Goal: Transaction & Acquisition: Purchase product/service

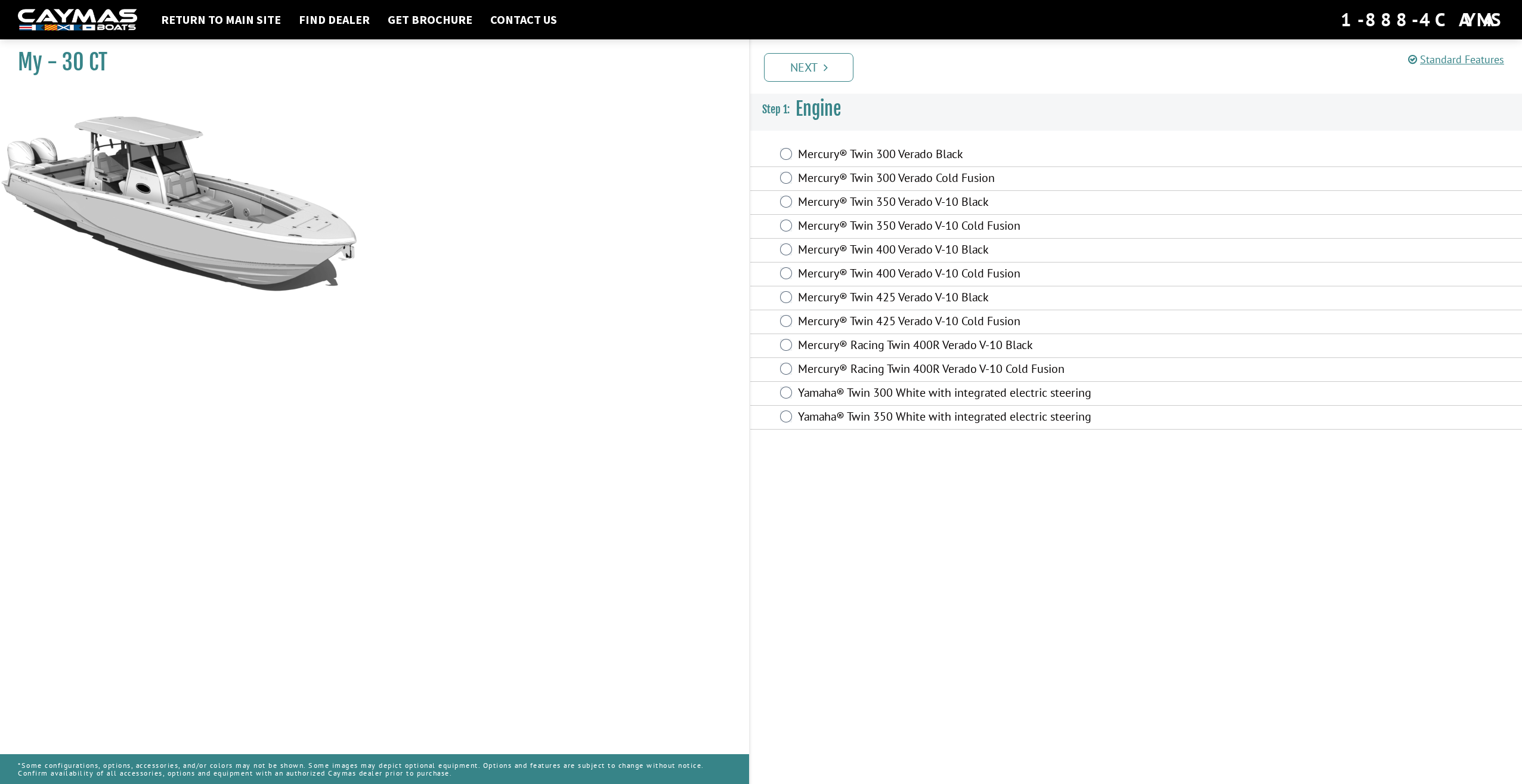
click at [909, 373] on label "Mercury® Racing Twin 400R Verado V-10 Cold Fusion" at bounding box center [1015, 370] width 435 height 17
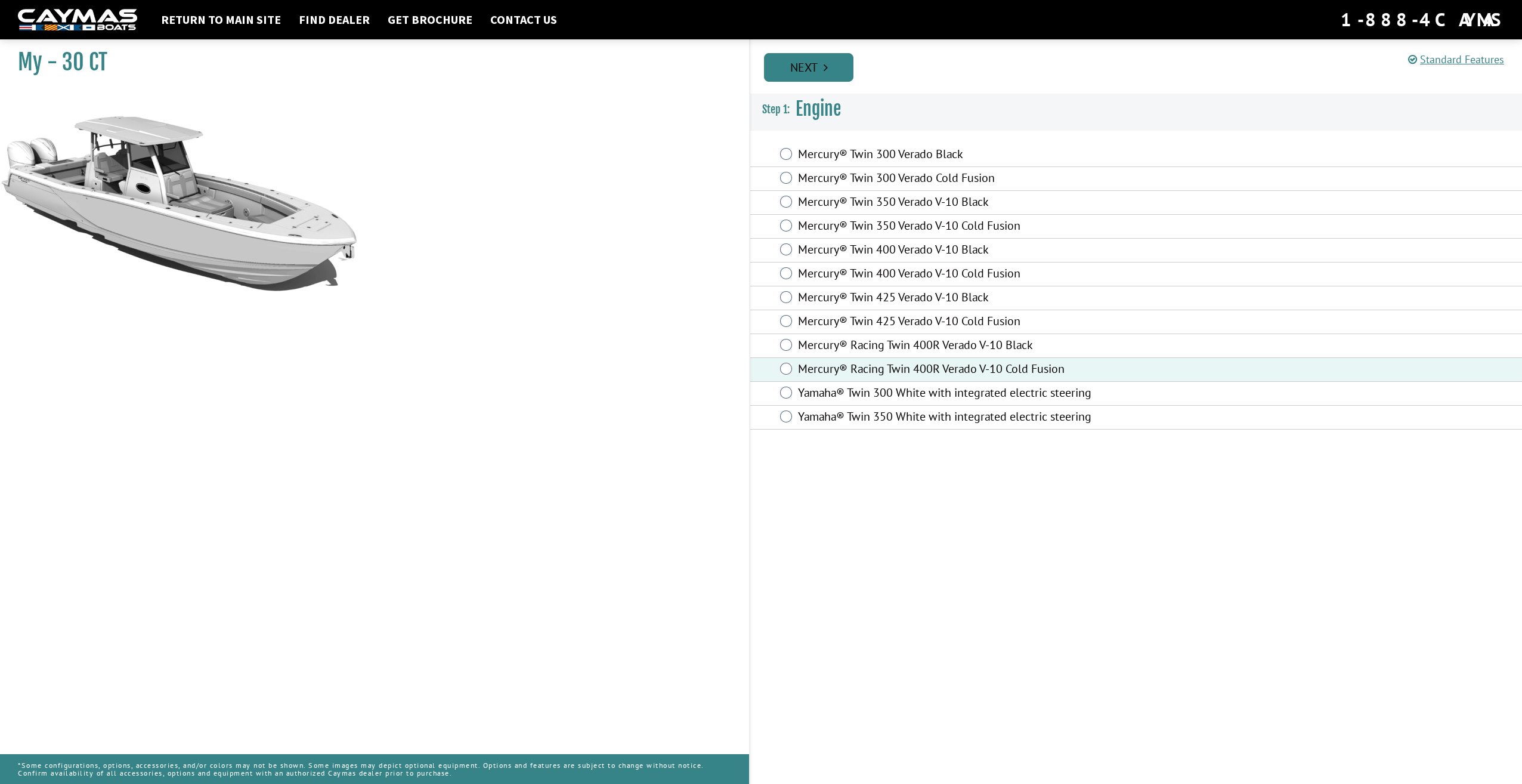
click at [818, 55] on link "Next" at bounding box center [808, 67] width 90 height 28
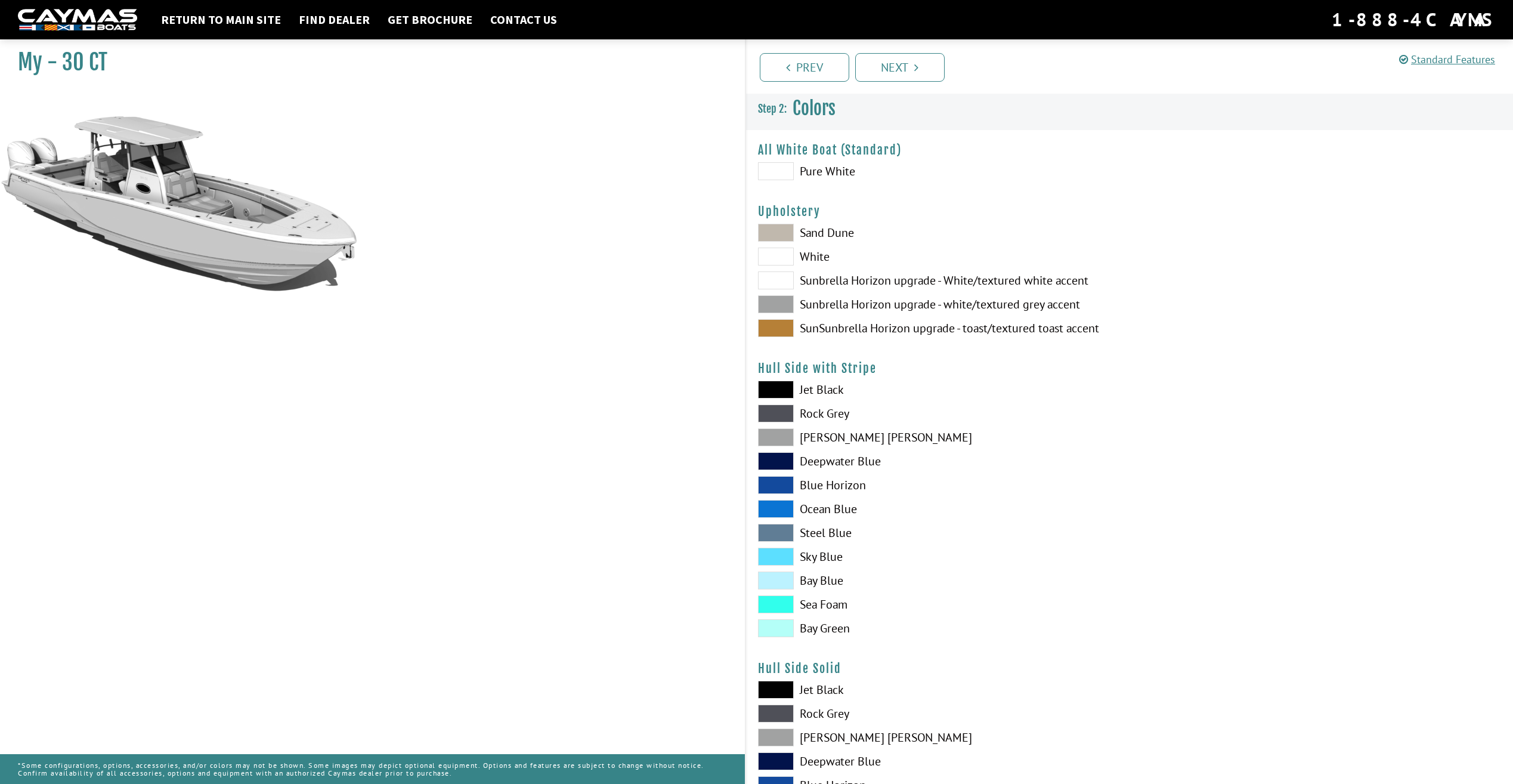
click at [782, 417] on span at bounding box center [776, 413] width 36 height 18
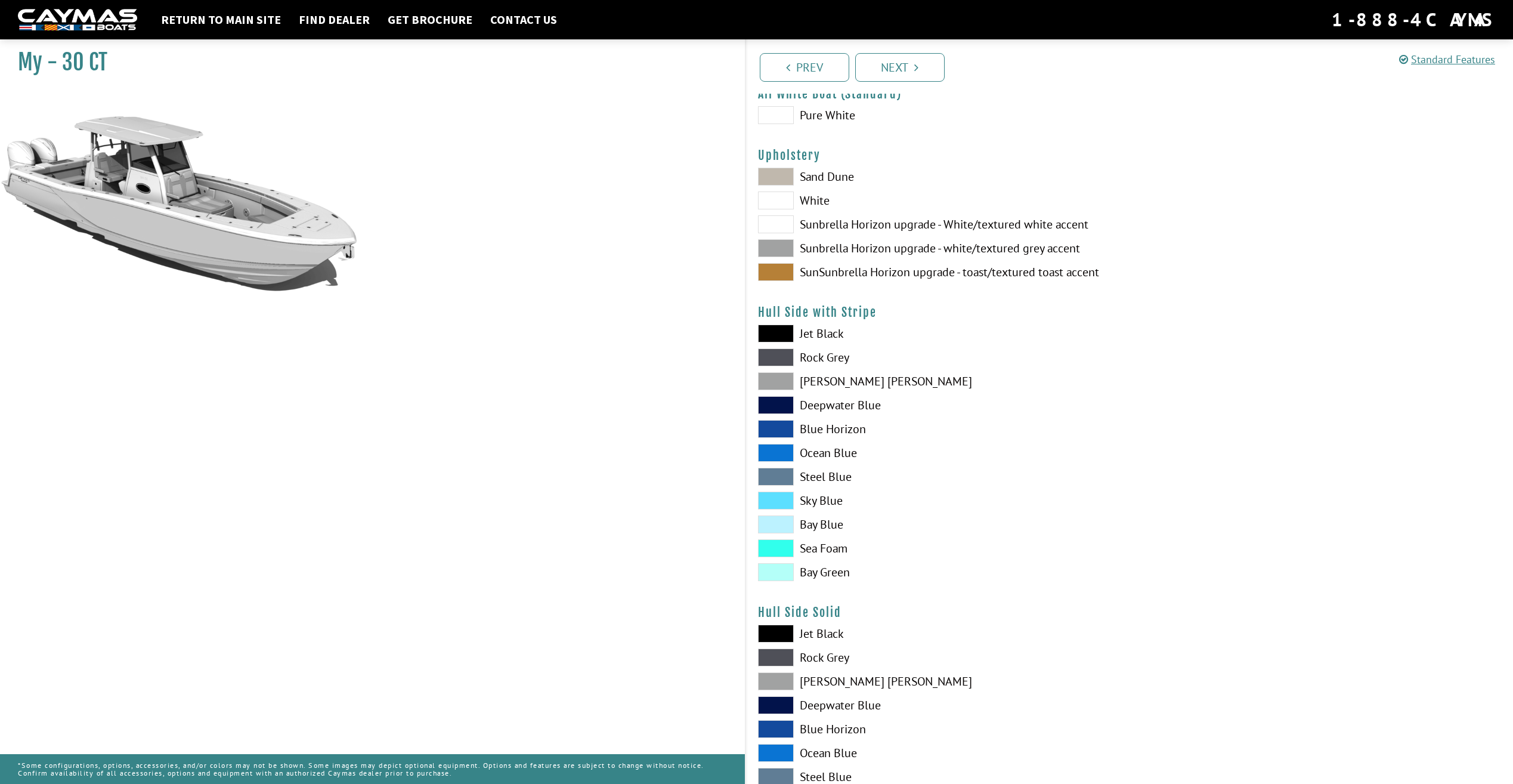
scroll to position [60, 0]
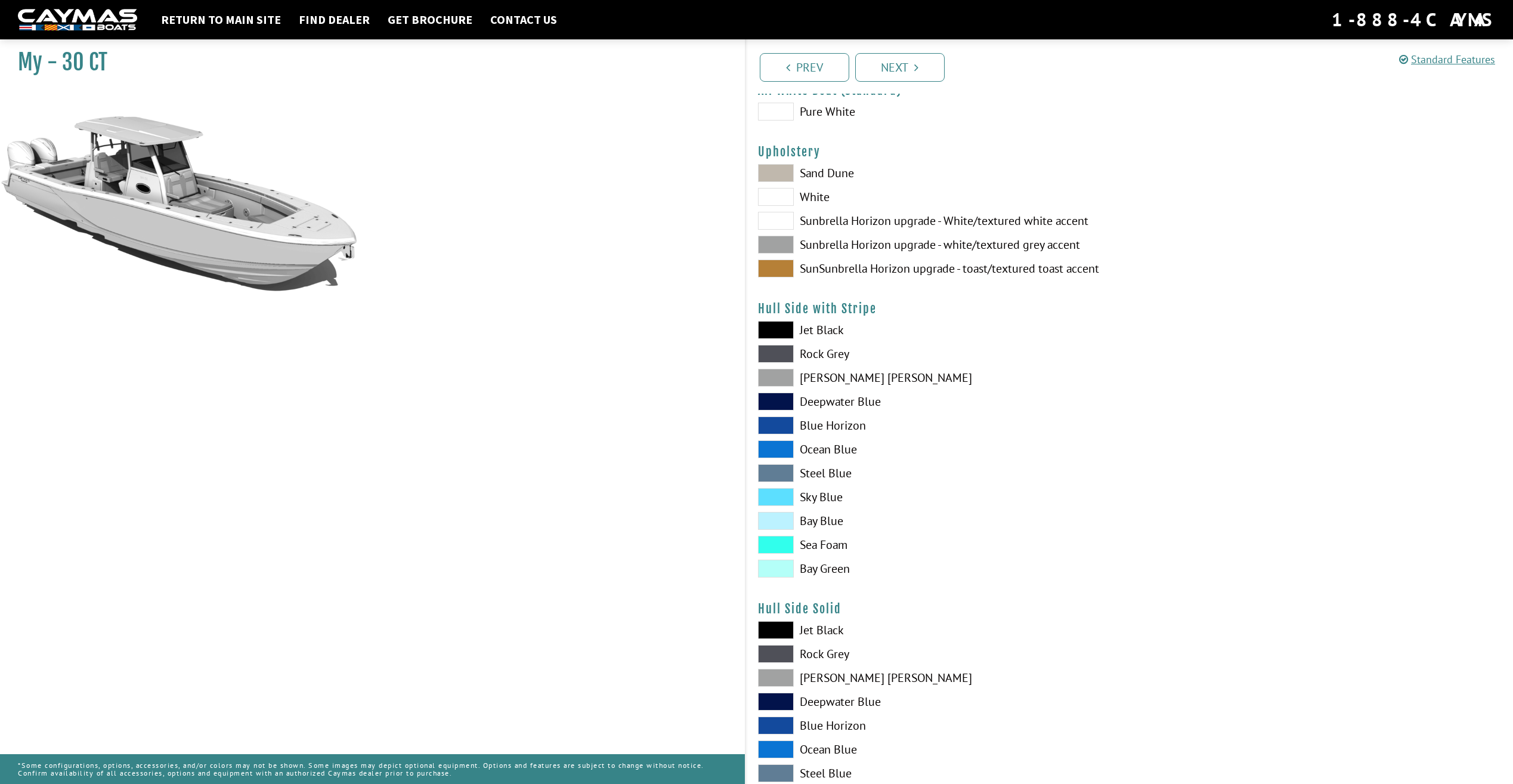
click at [786, 655] on span at bounding box center [776, 654] width 36 height 18
click at [784, 355] on span at bounding box center [776, 354] width 36 height 18
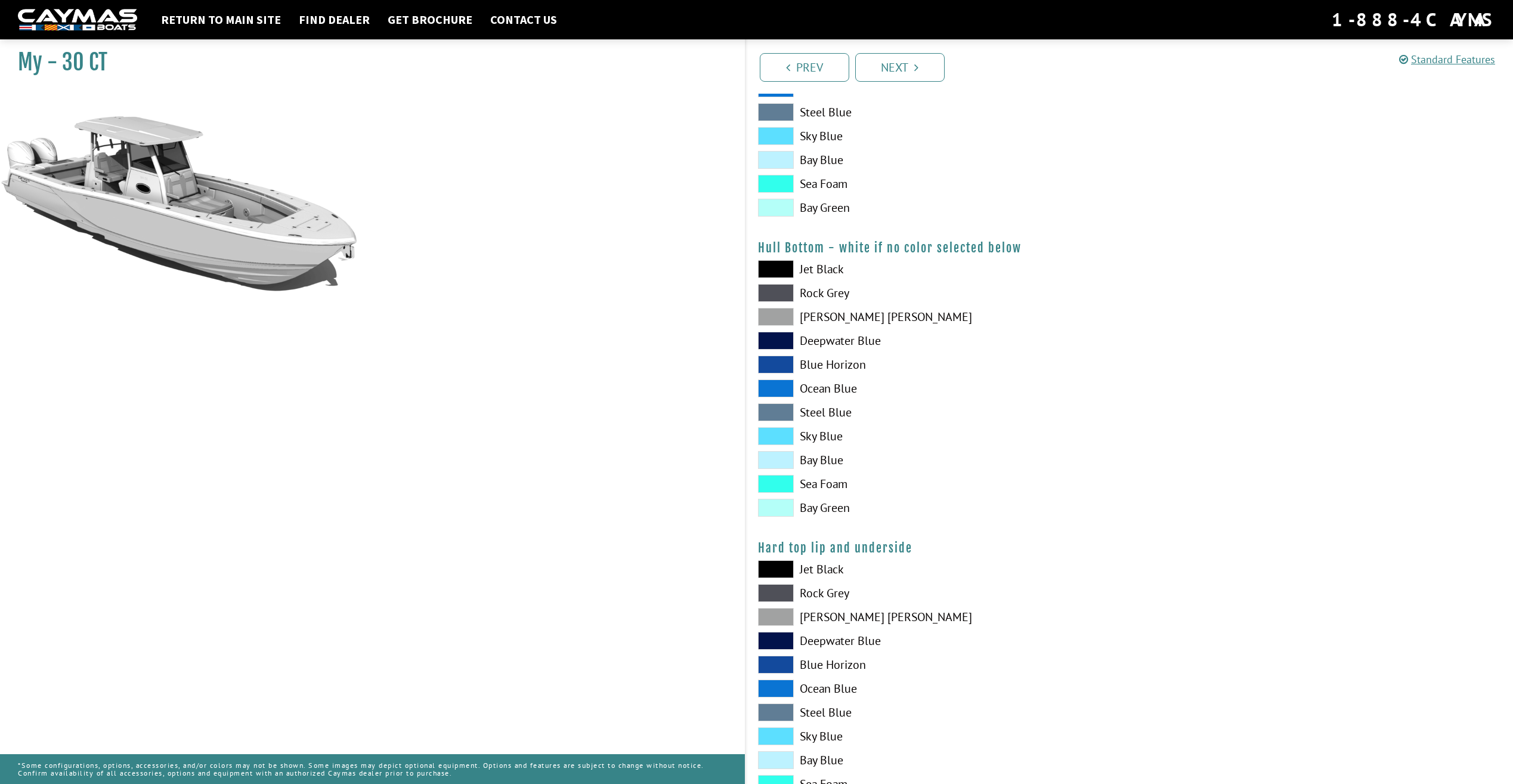
scroll to position [716, 0]
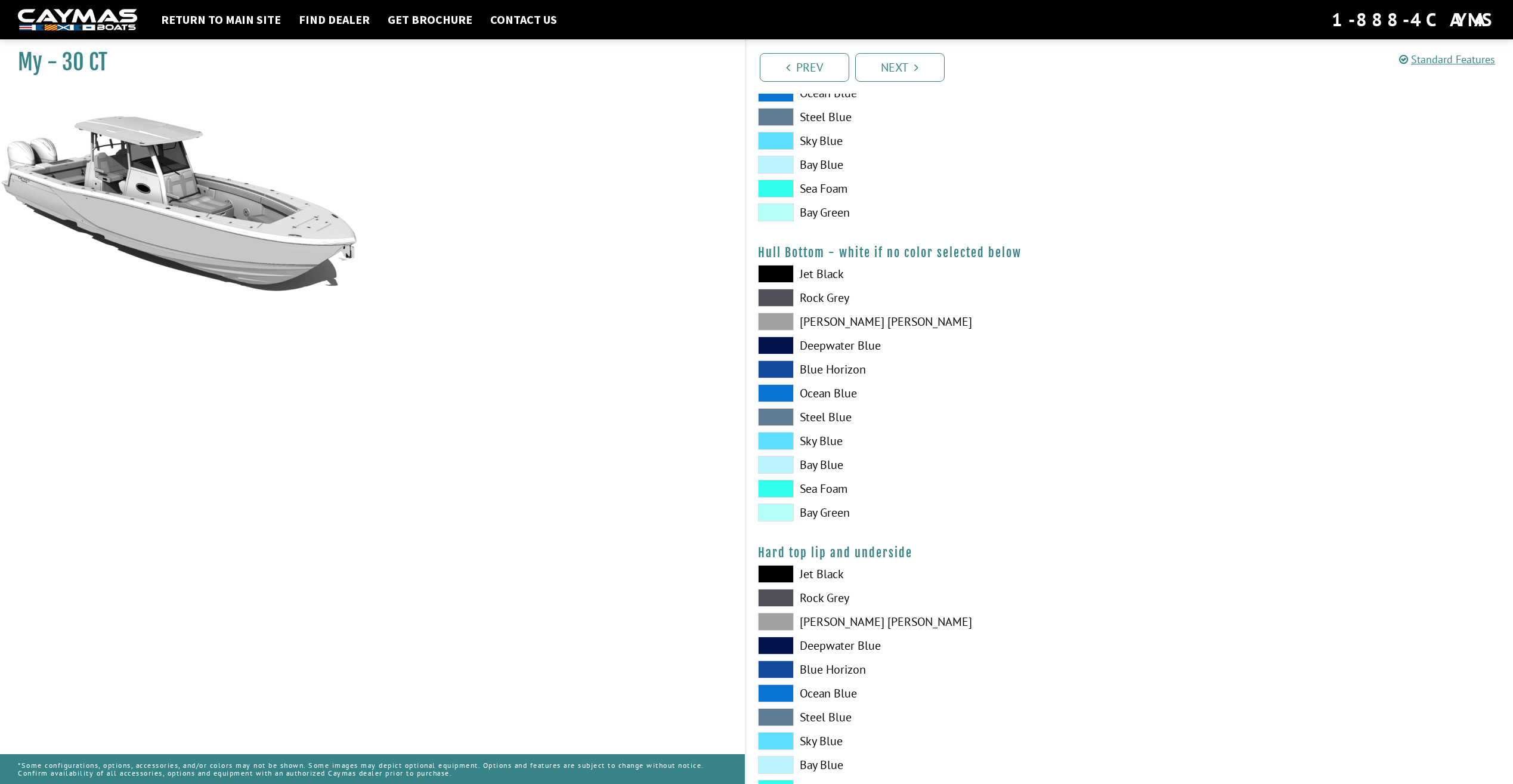
click at [786, 494] on span at bounding box center [776, 489] width 36 height 18
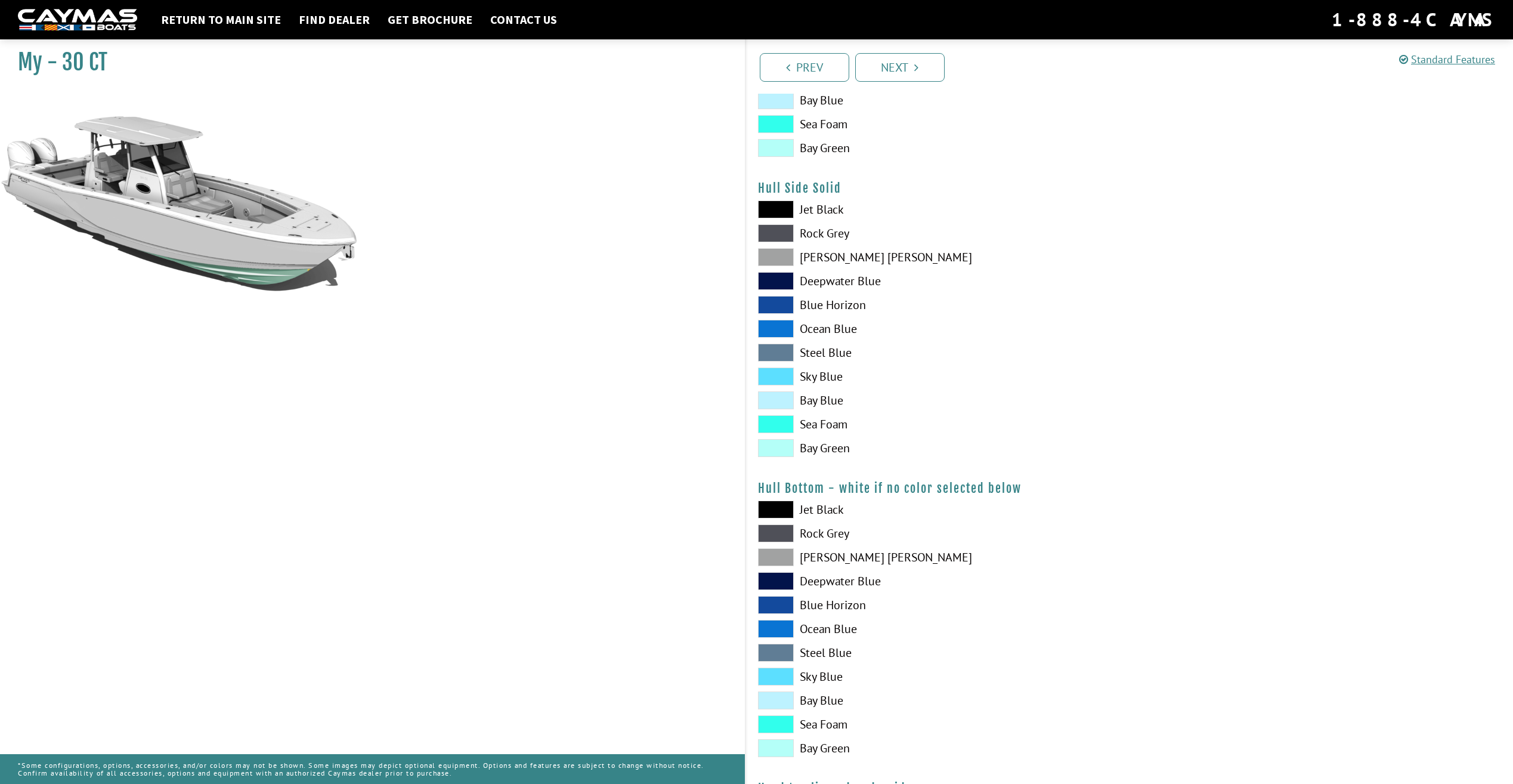
scroll to position [477, 0]
click at [786, 263] on span at bounding box center [776, 260] width 36 height 18
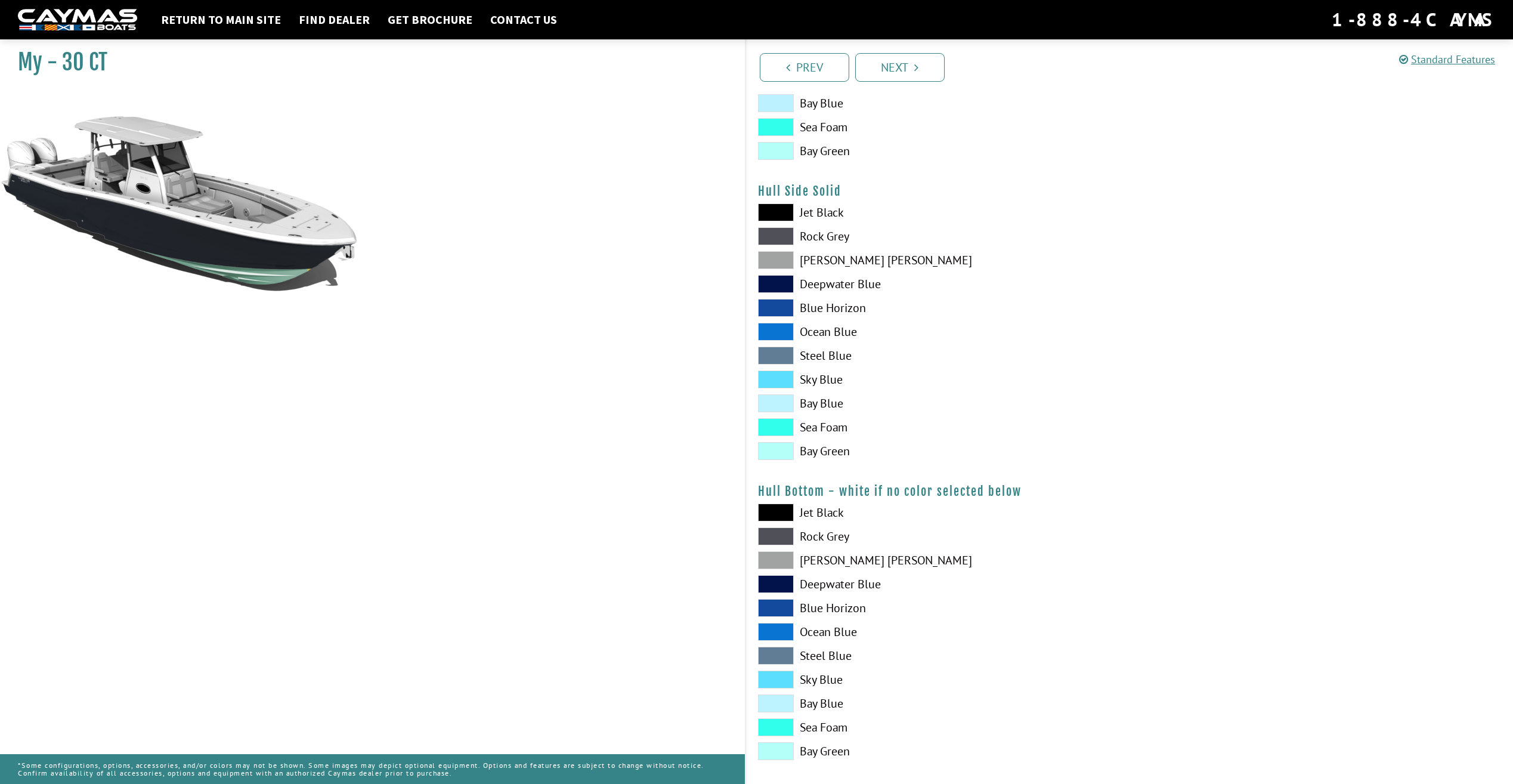
click at [788, 234] on span at bounding box center [776, 236] width 36 height 18
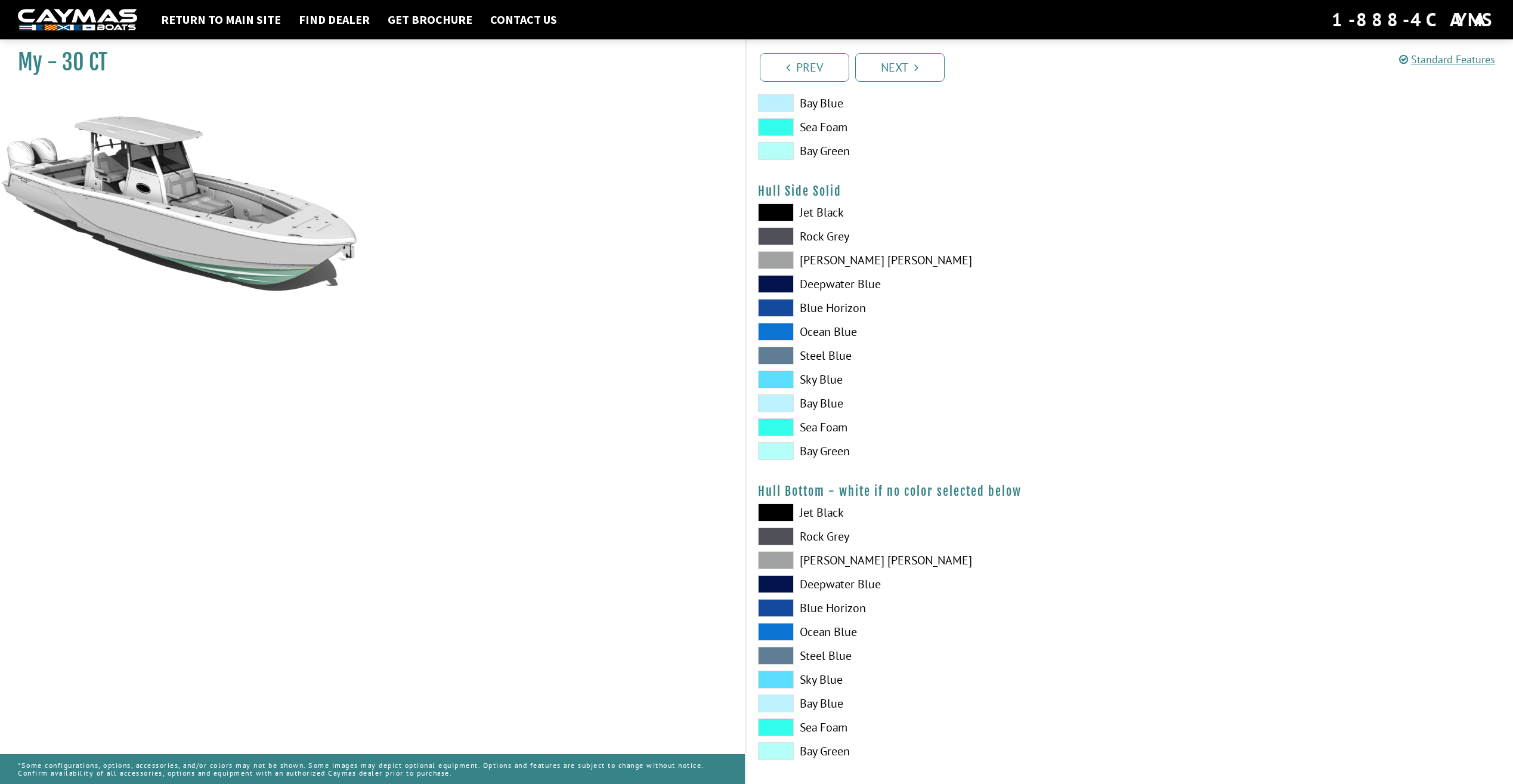
click at [788, 209] on span at bounding box center [776, 212] width 36 height 18
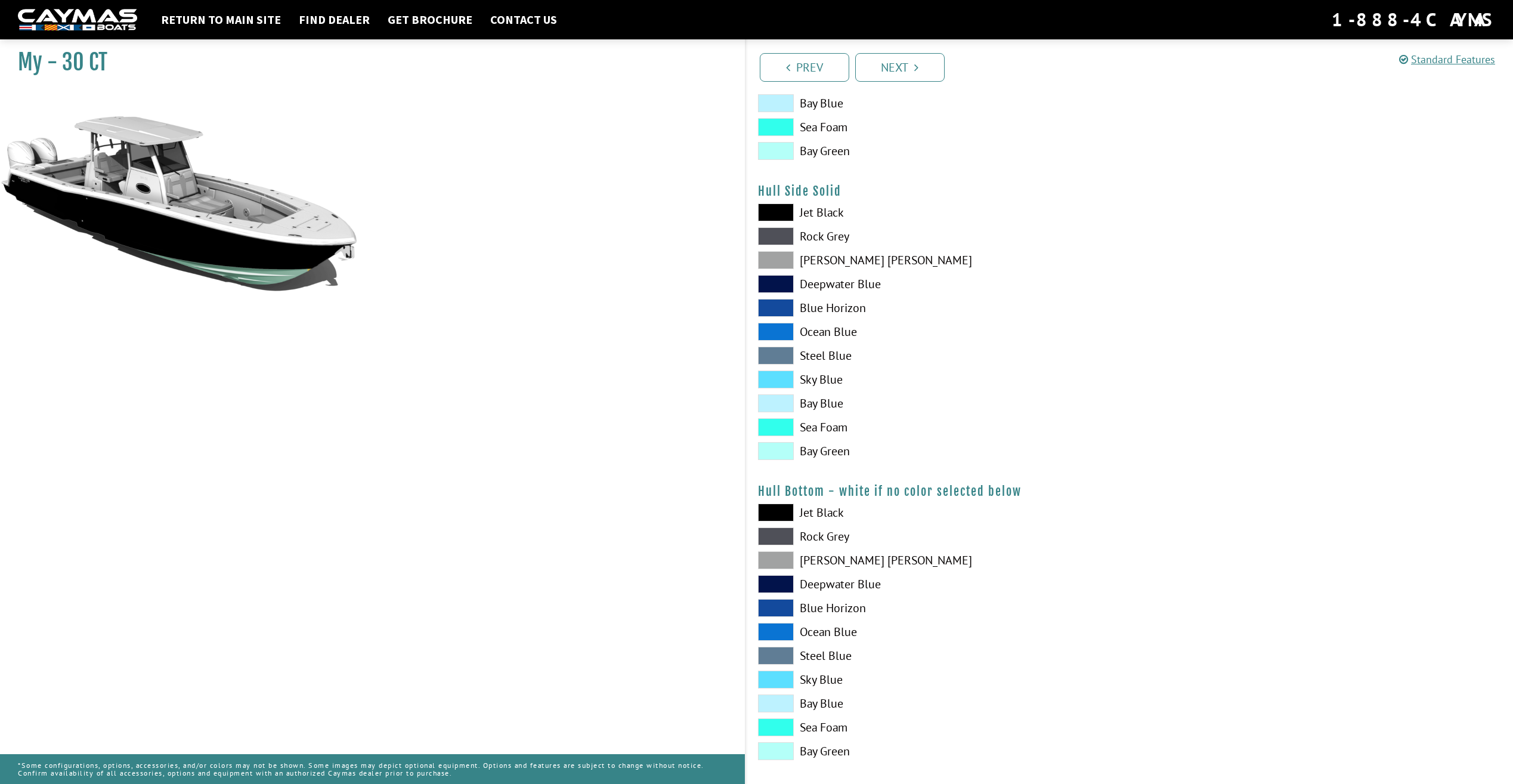
click at [781, 235] on span at bounding box center [776, 236] width 36 height 18
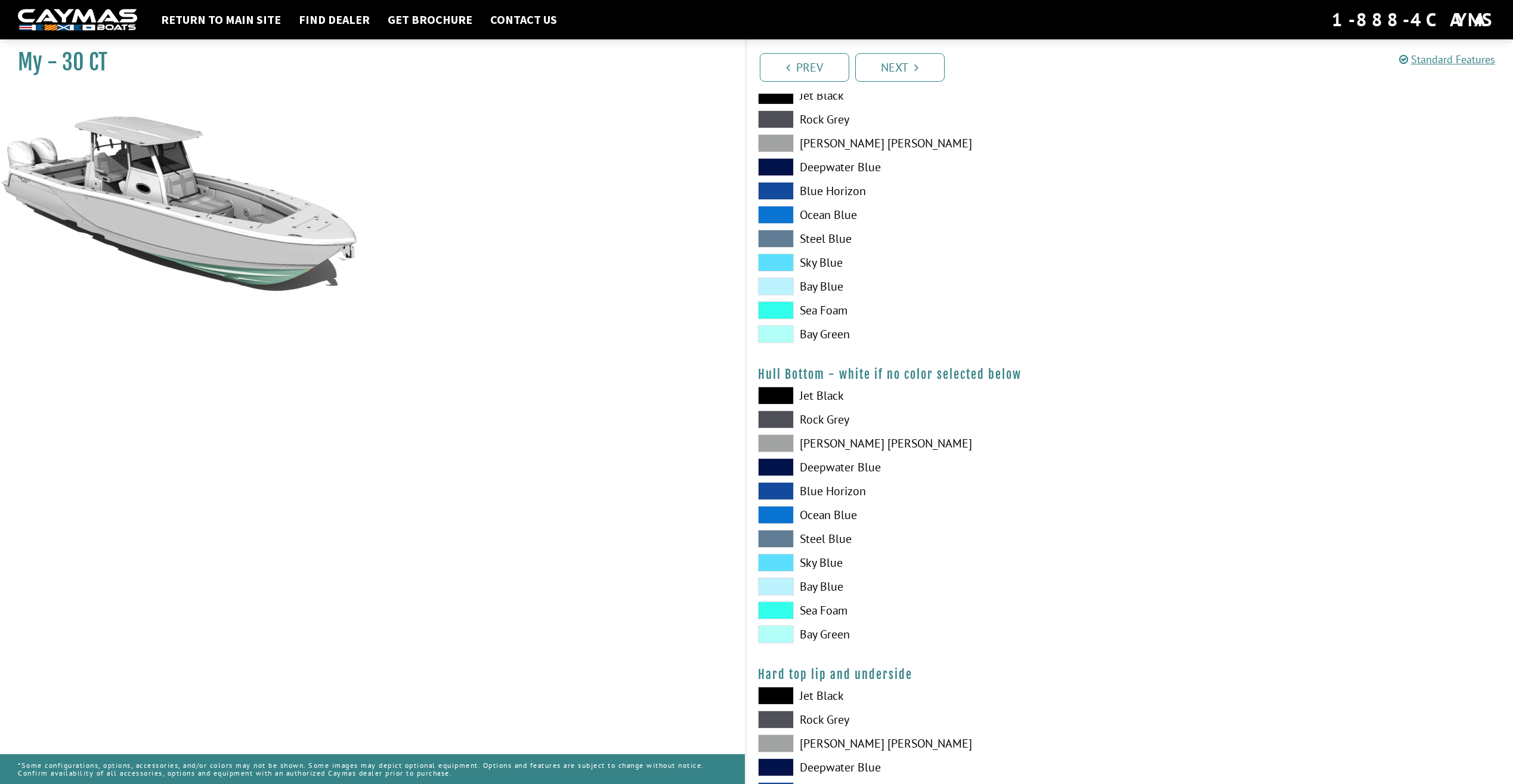
scroll to position [596, 0]
click at [775, 634] on span at bounding box center [776, 632] width 36 height 18
click at [789, 606] on span at bounding box center [776, 608] width 36 height 18
click at [791, 587] on span at bounding box center [776, 584] width 36 height 18
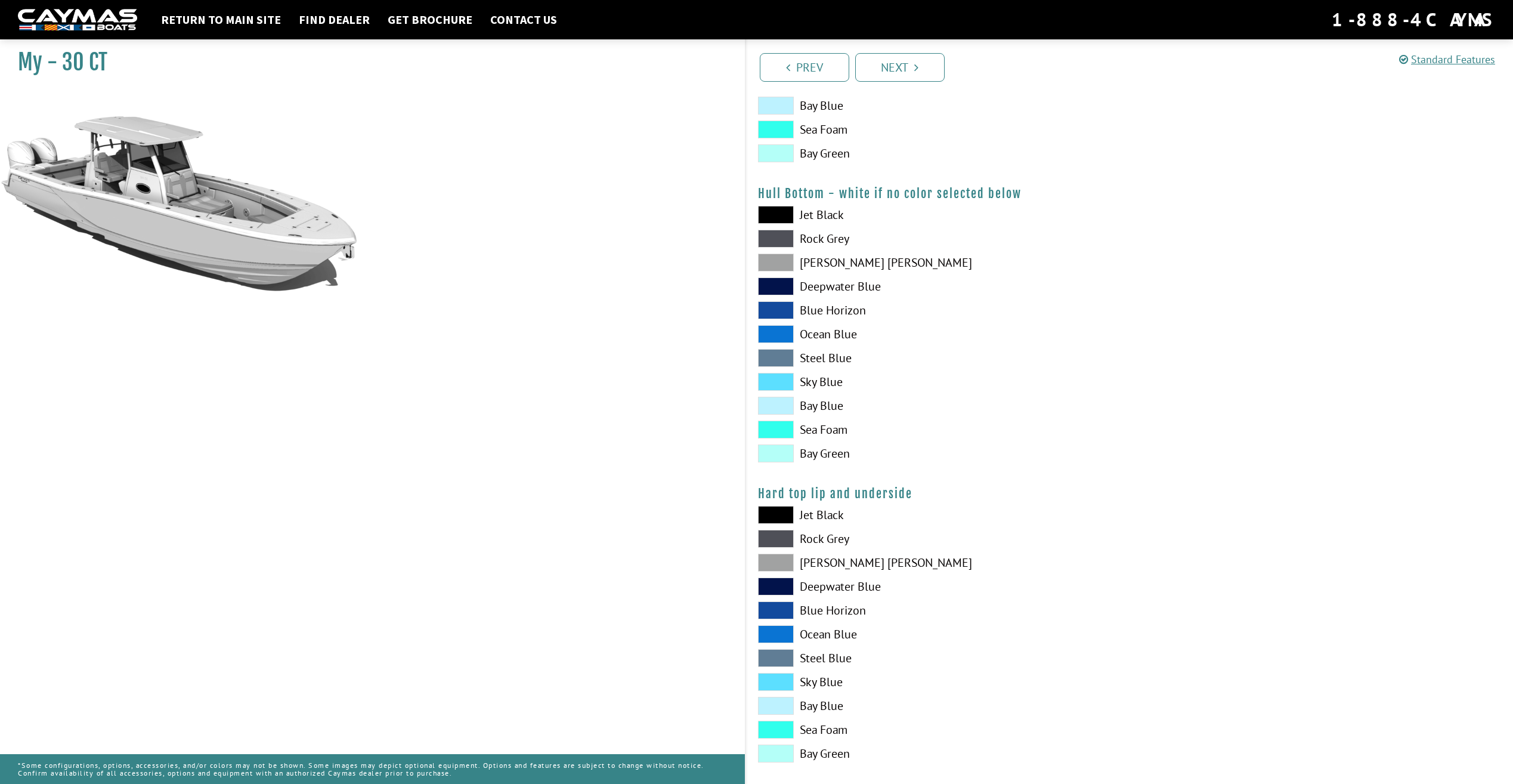
scroll to position [775, 0]
click at [774, 240] on span at bounding box center [776, 238] width 36 height 18
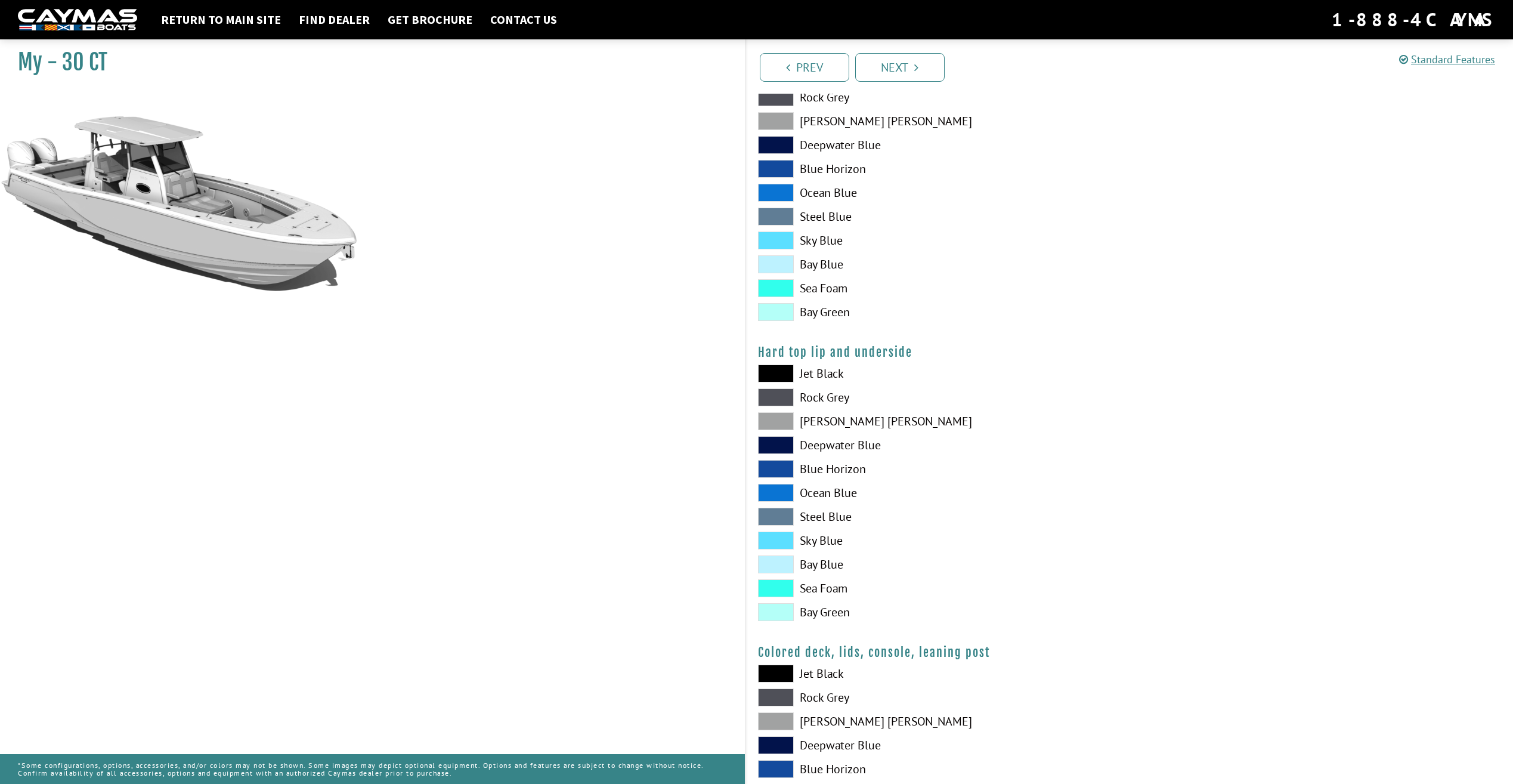
scroll to position [954, 0]
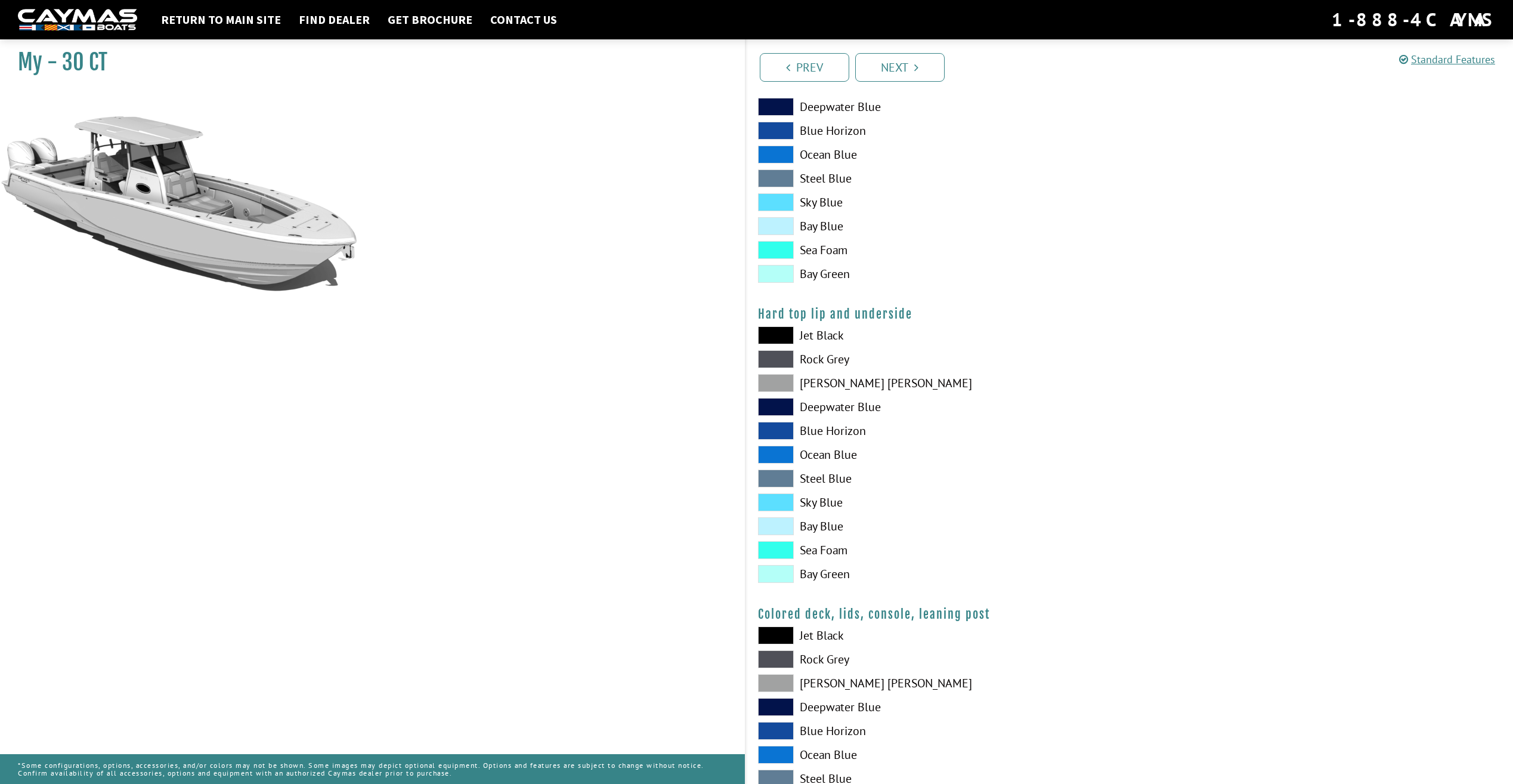
click at [786, 384] on span at bounding box center [776, 383] width 36 height 18
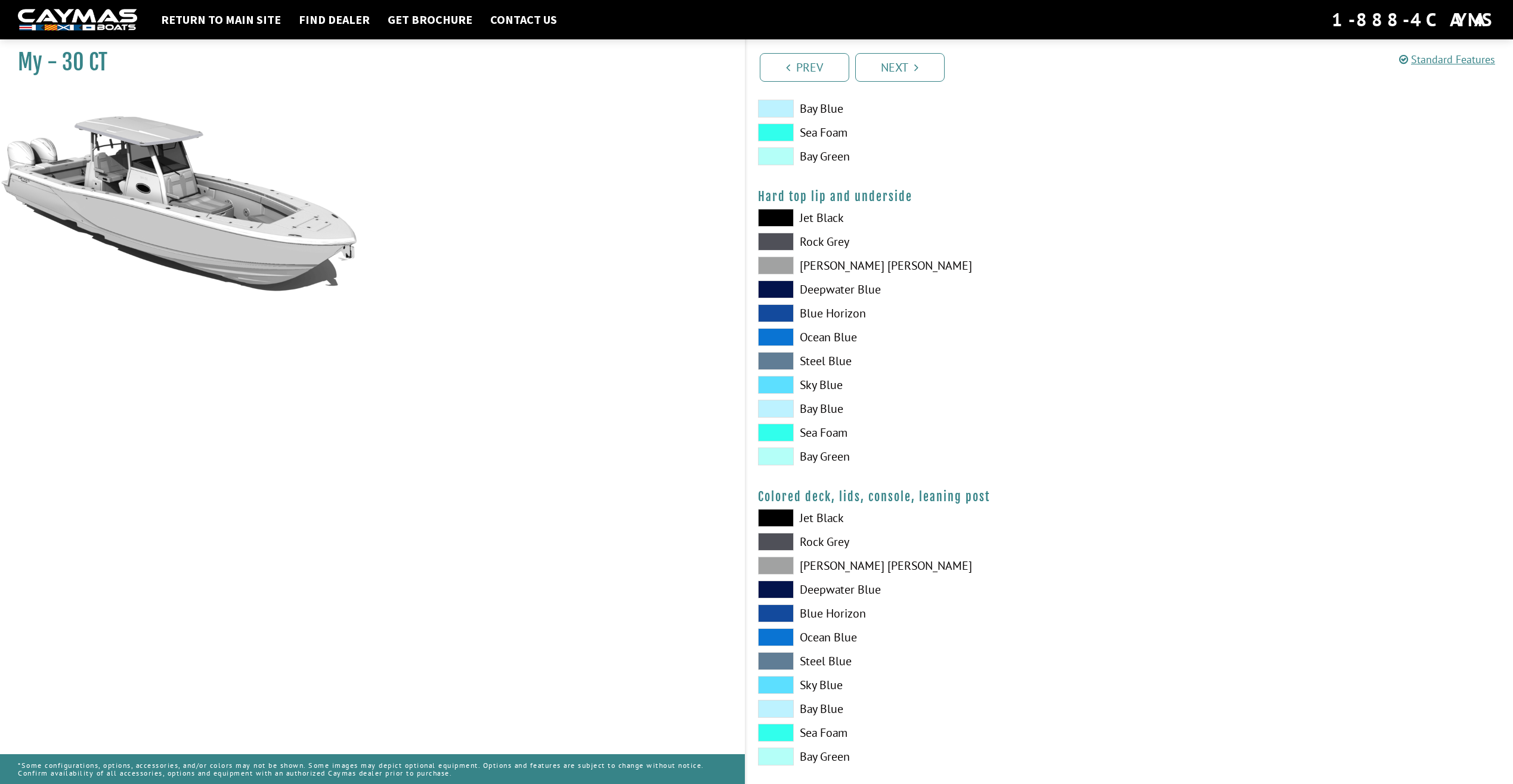
scroll to position [1088, 0]
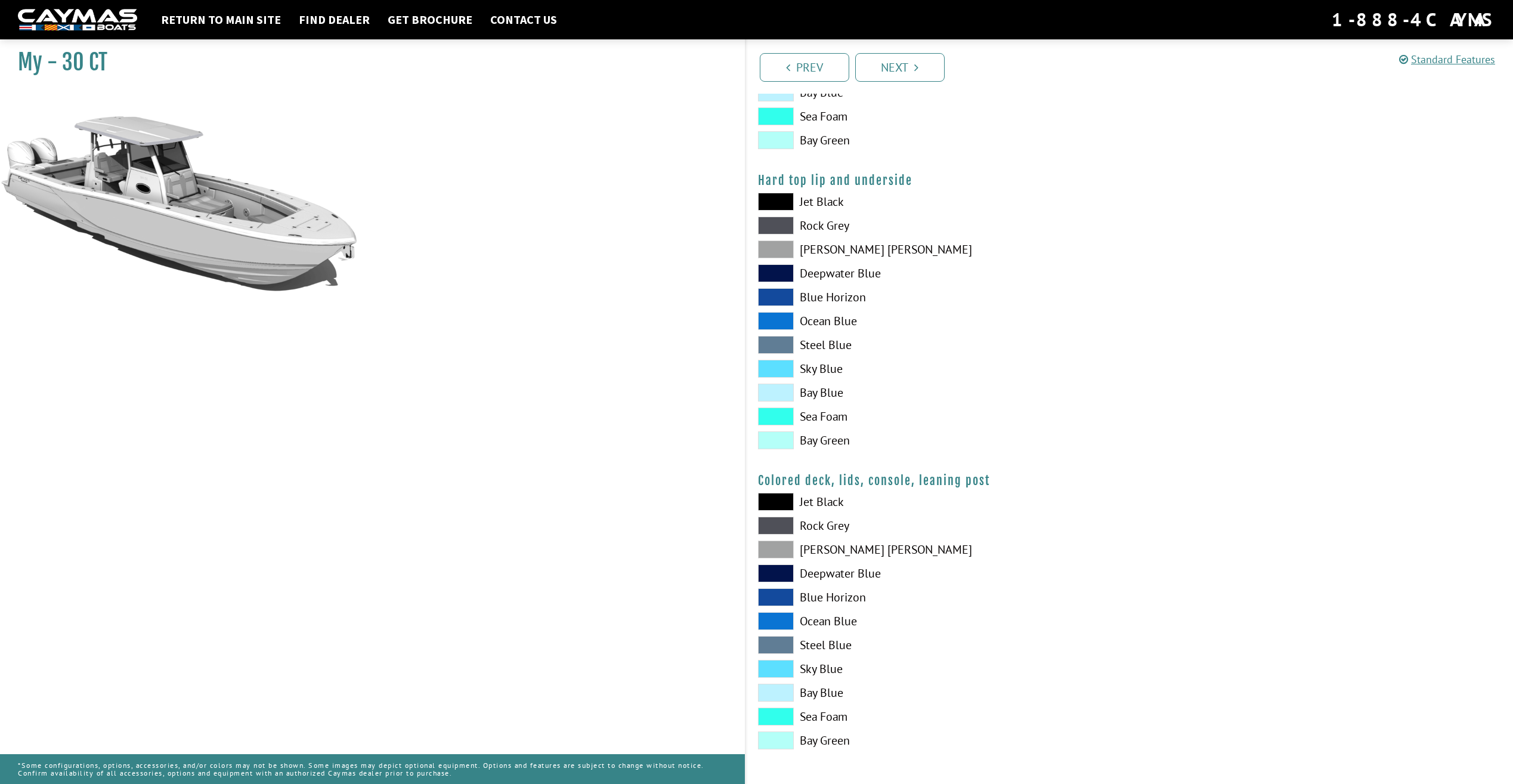
click at [787, 550] on span at bounding box center [776, 549] width 36 height 18
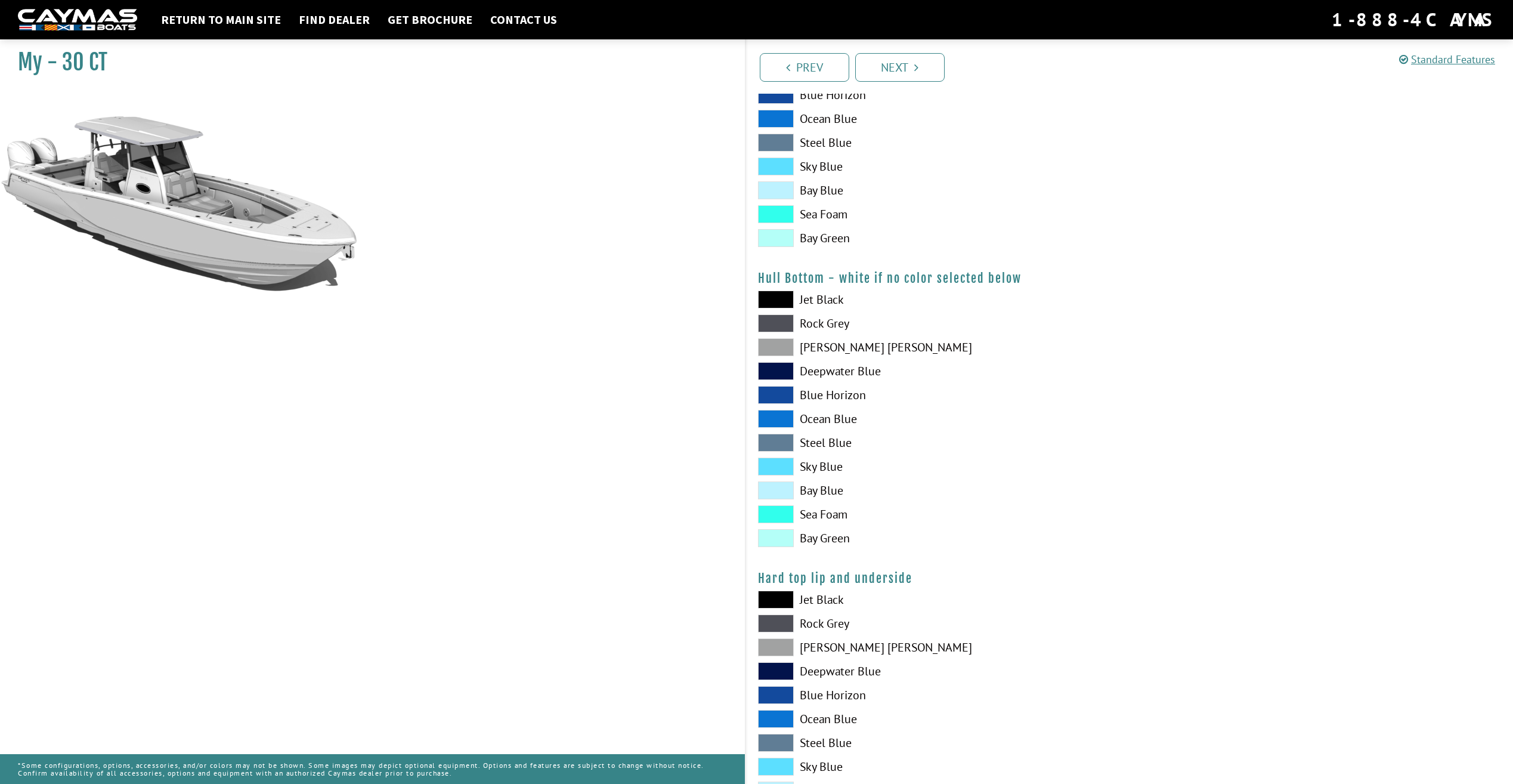
scroll to position [432, 0]
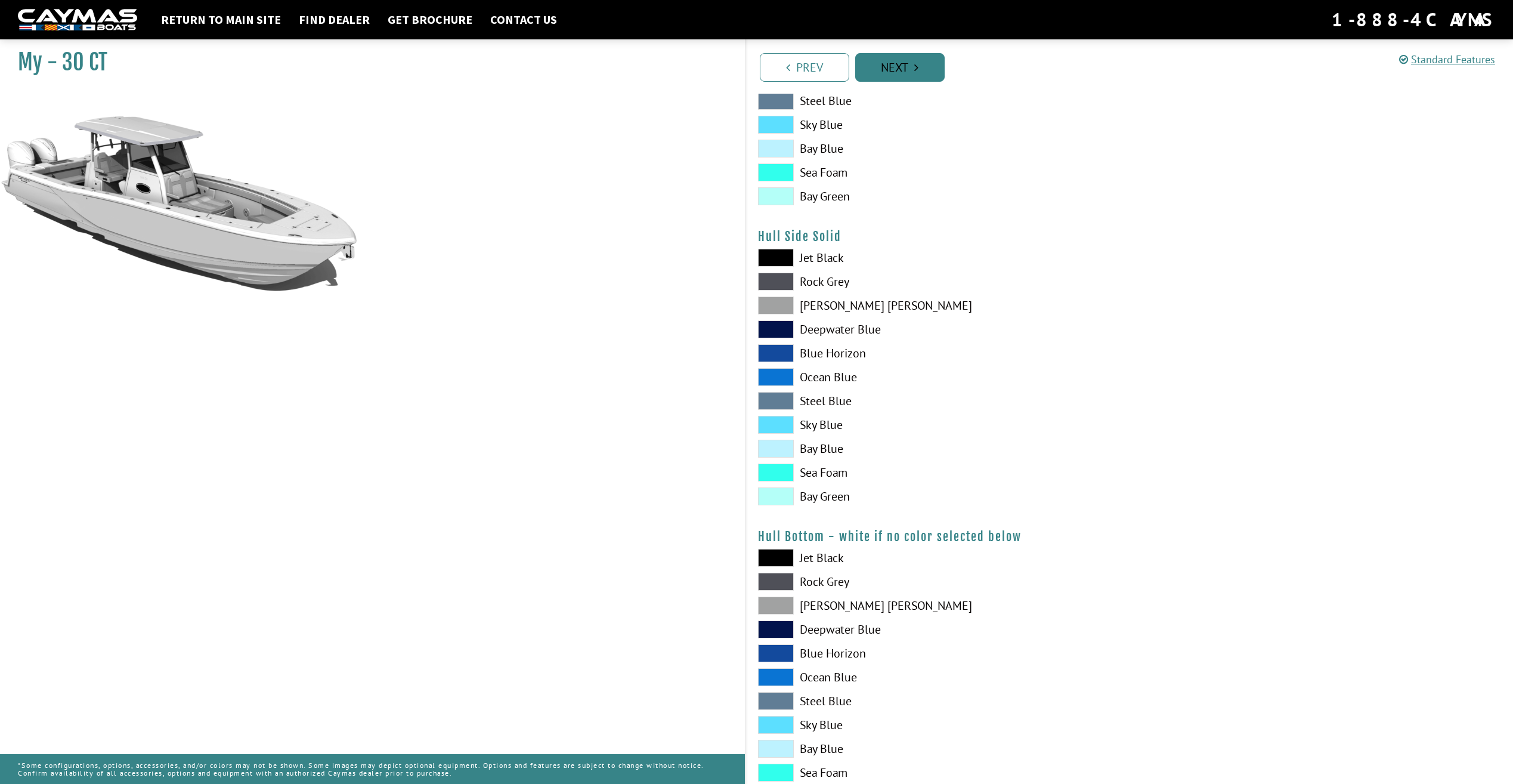
click at [883, 68] on link "Next" at bounding box center [900, 67] width 90 height 28
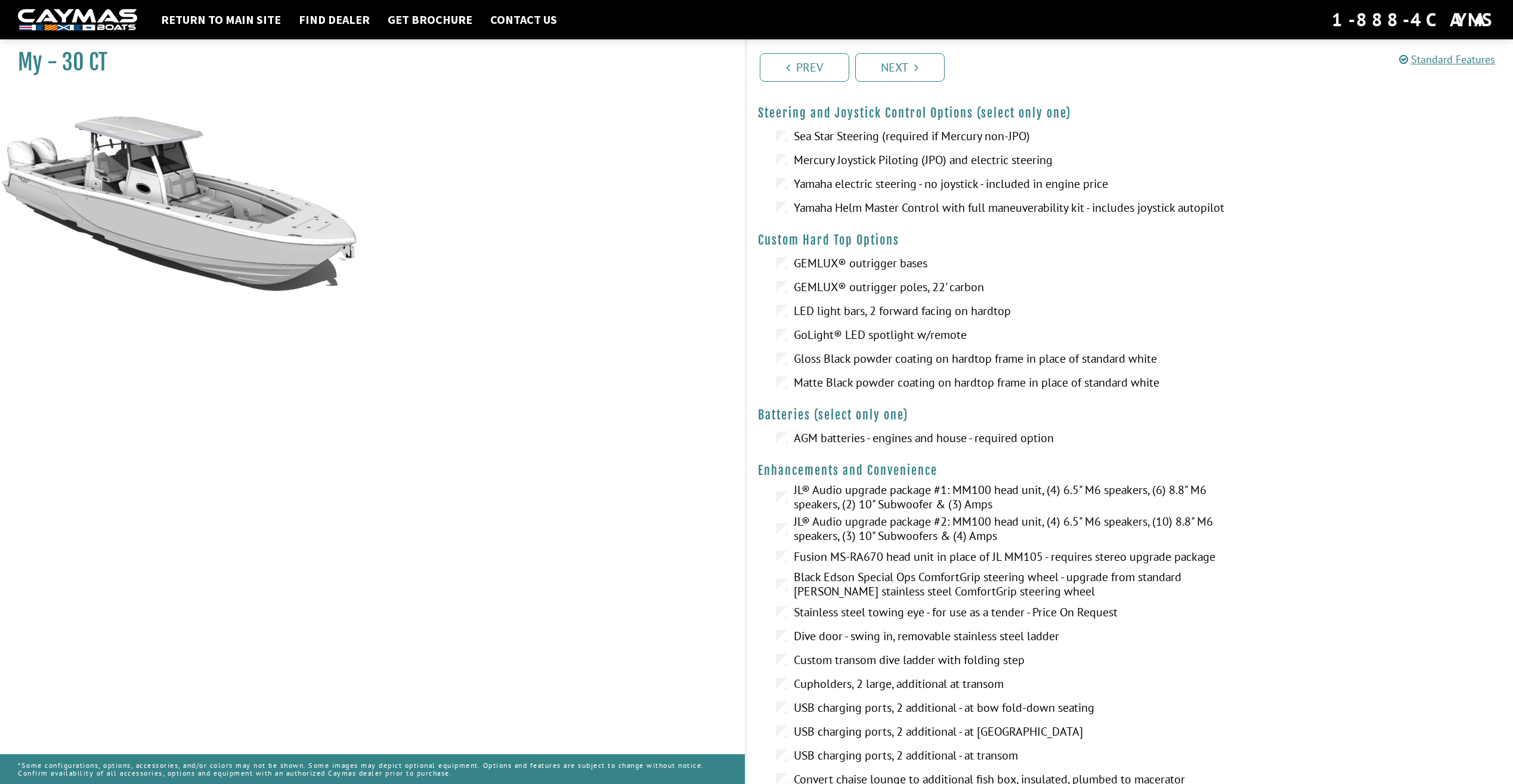
scroll to position [0, 0]
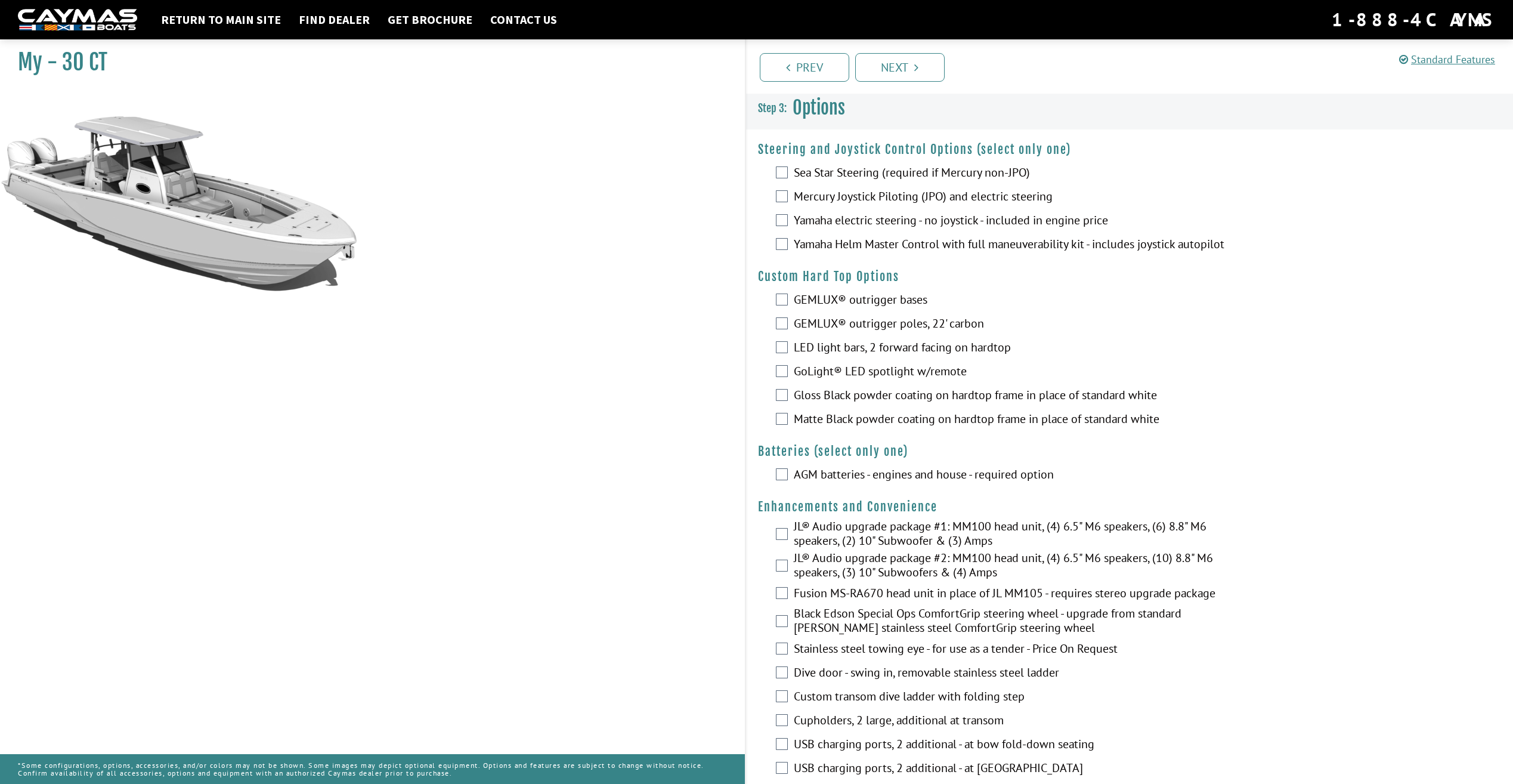
click at [936, 197] on label "Mercury Joystick Piloting (JPO) and electric steering" at bounding box center [1010, 197] width 432 height 17
click at [799, 325] on label "GEMLUX® outrigger poles, 22' carbon" at bounding box center [1010, 324] width 432 height 17
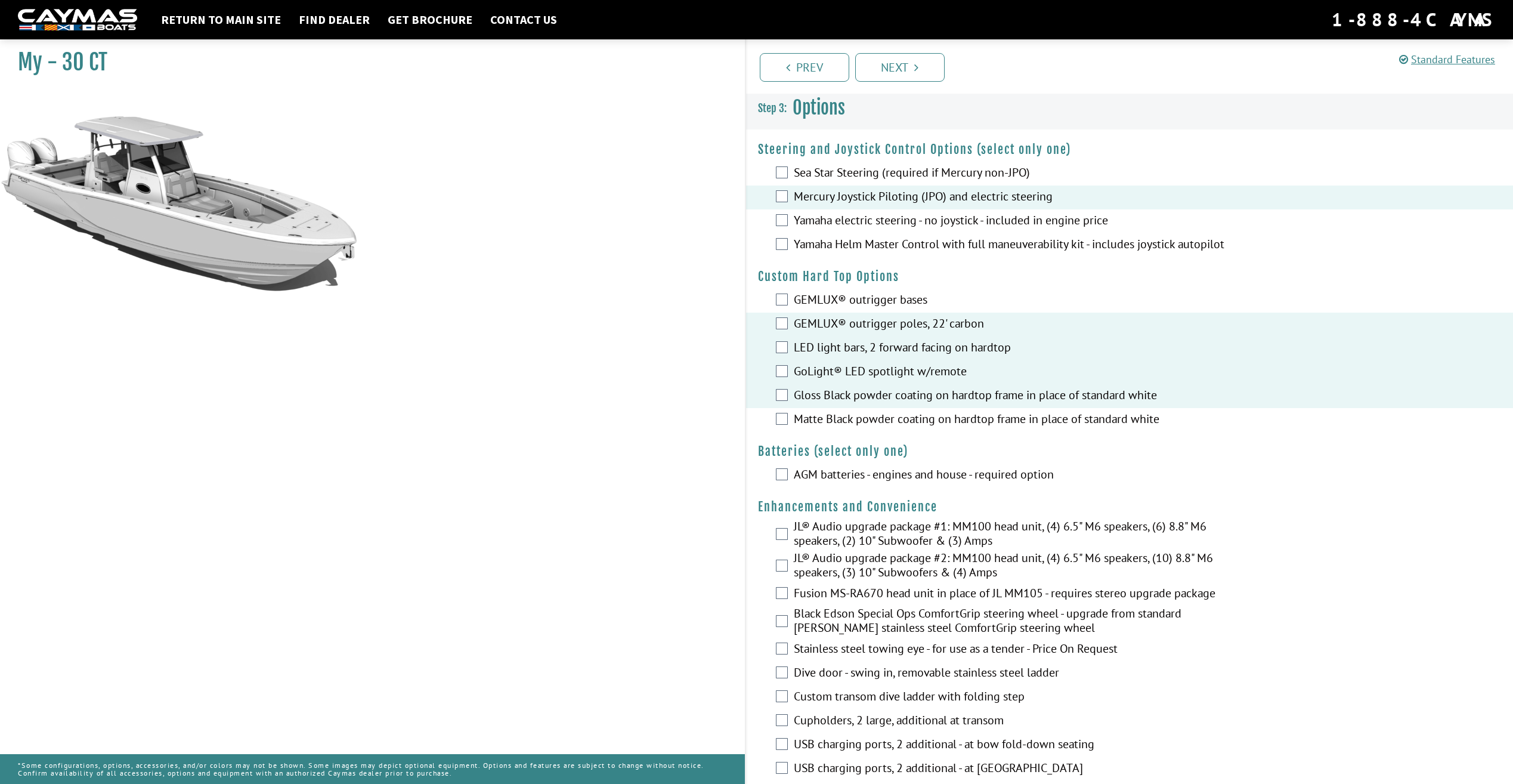
click at [794, 310] on label "GEMLUX® outrigger bases" at bounding box center [1010, 300] width 432 height 17
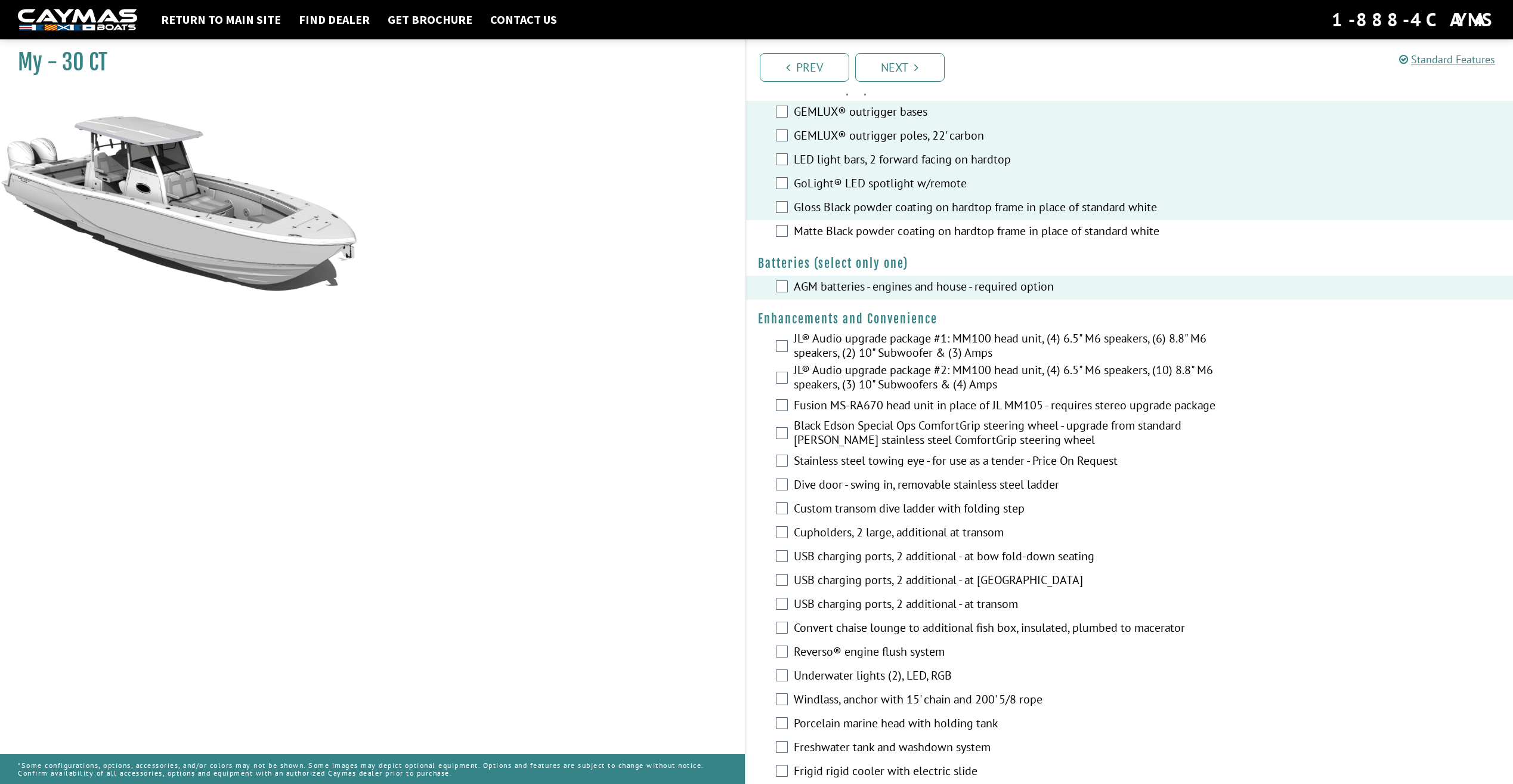
scroll to position [239, 0]
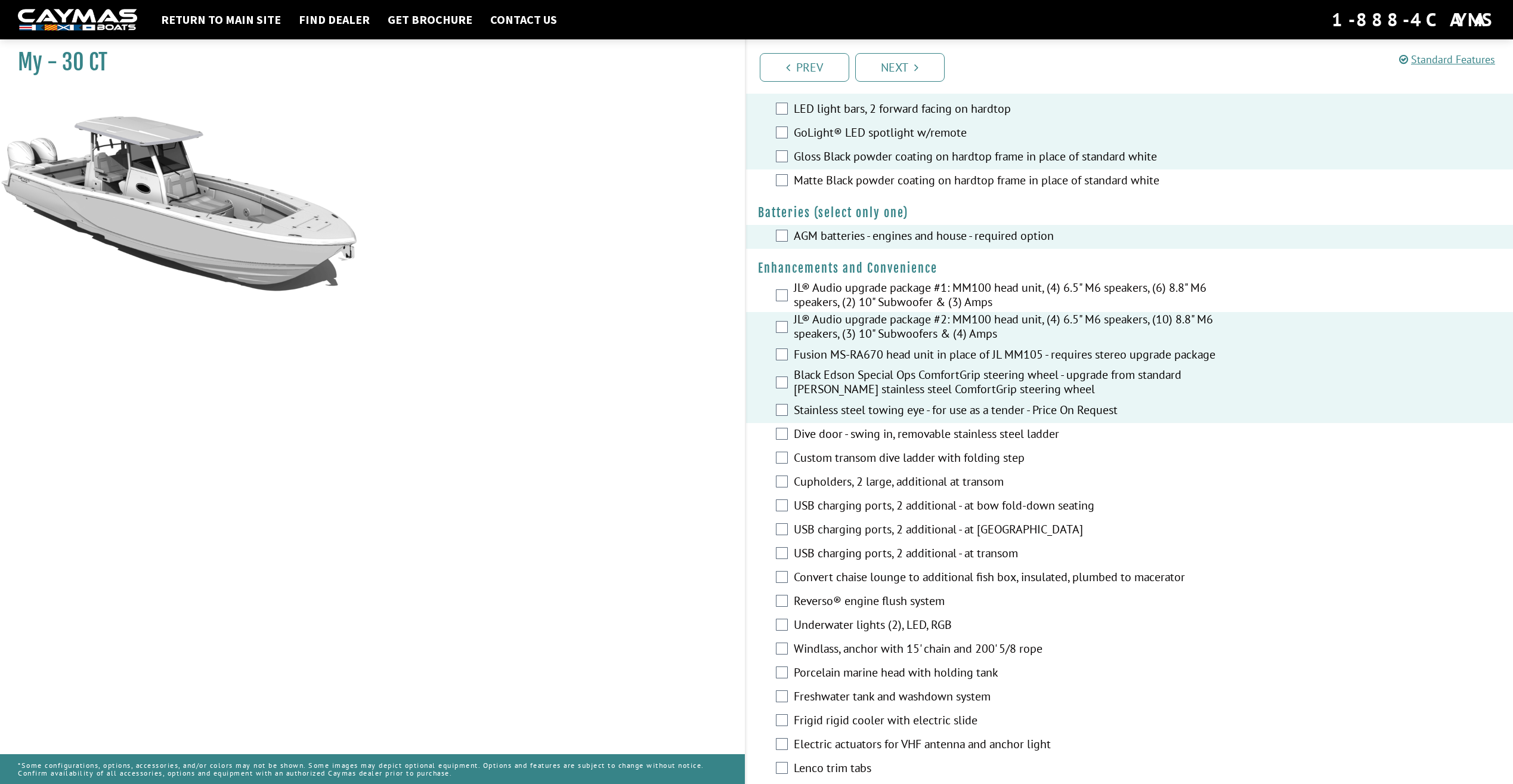
click at [789, 444] on div "Dive door - swing in, removable stainless steel ladder" at bounding box center [1129, 434] width 768 height 23
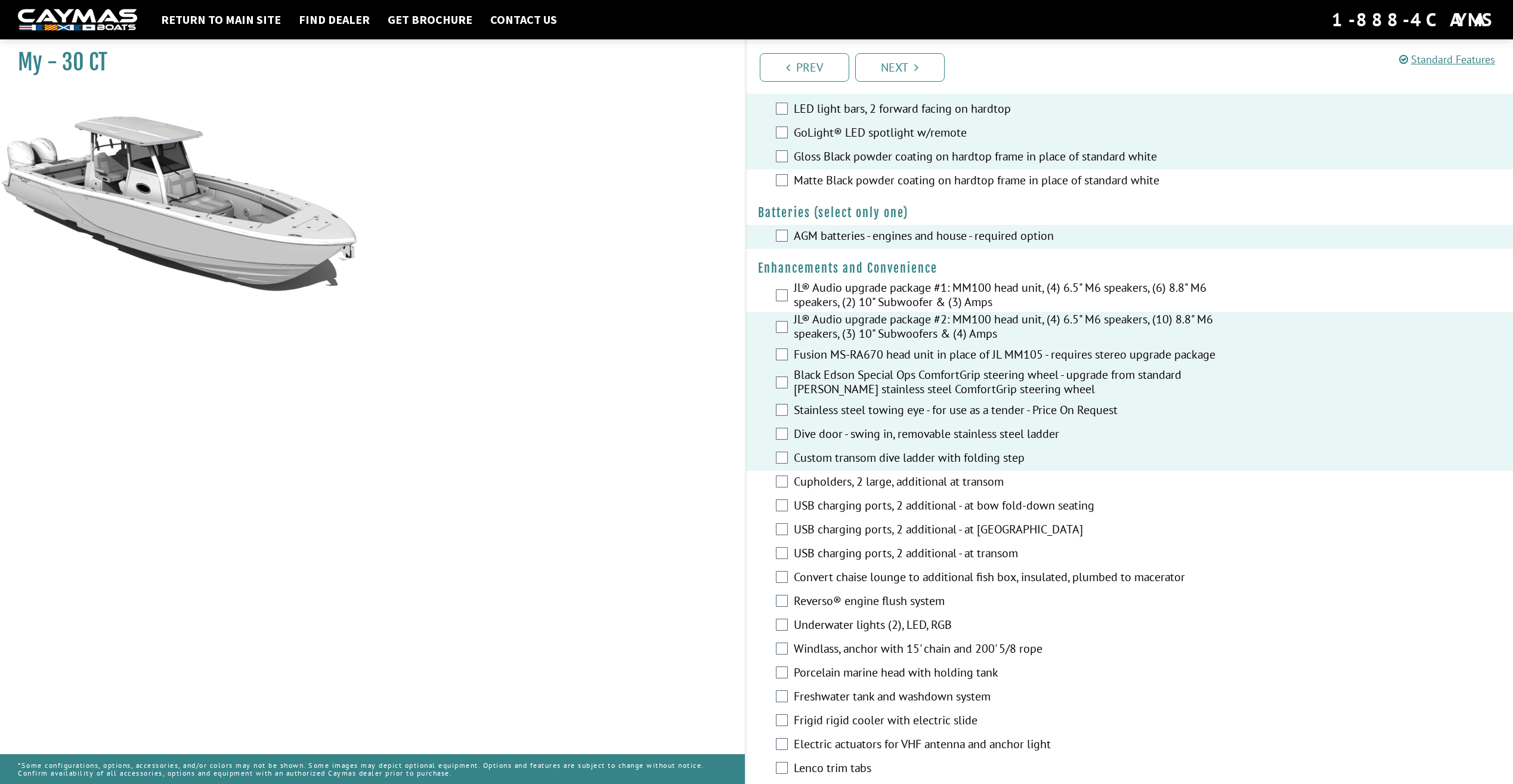
click at [787, 494] on div "Cupholders, 2 large, additional at transom" at bounding box center [1129, 482] width 768 height 23
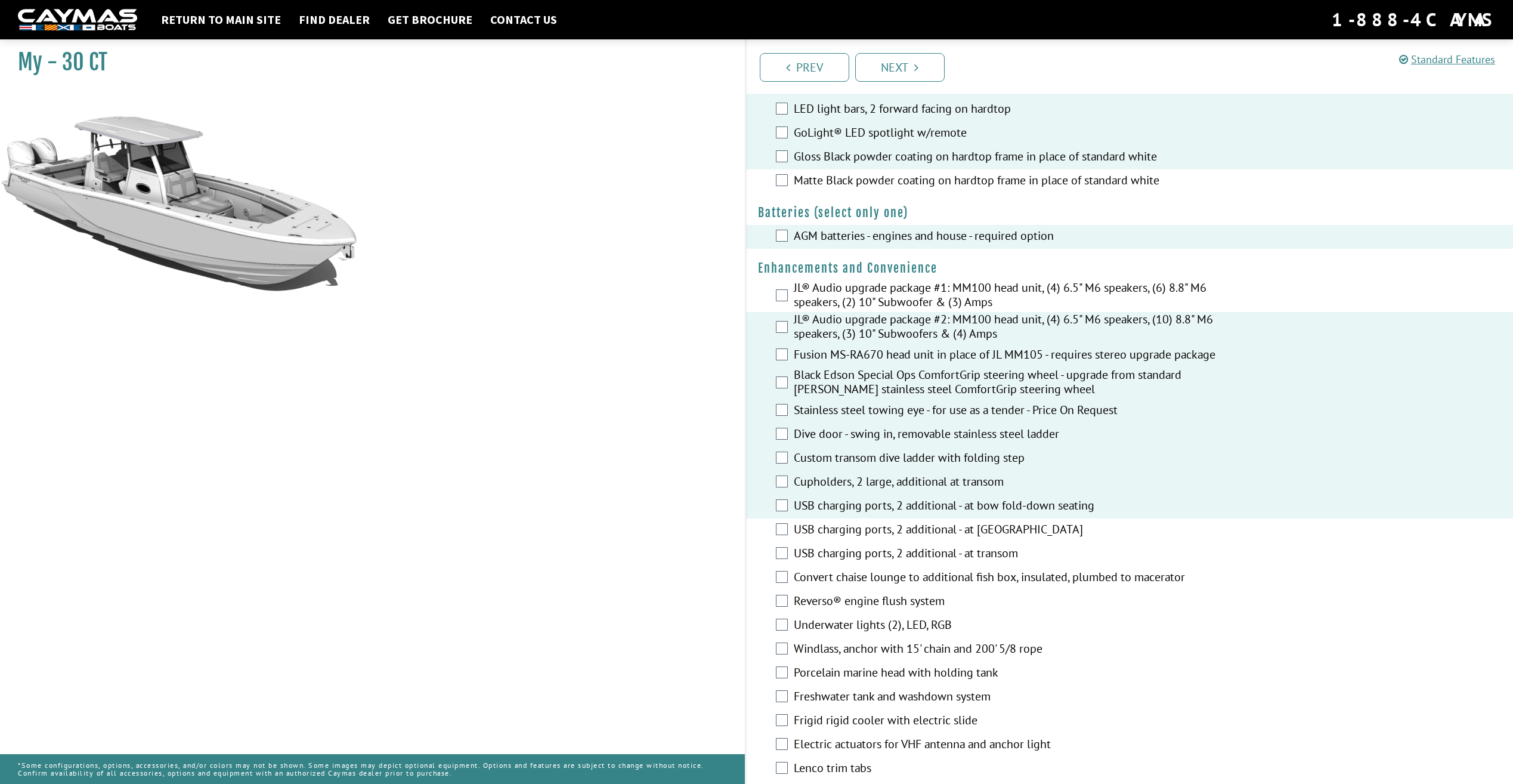
click at [775, 537] on div "USB charging ports, 2 additional - at [GEOGRAPHIC_DATA]" at bounding box center [1129, 530] width 768 height 23
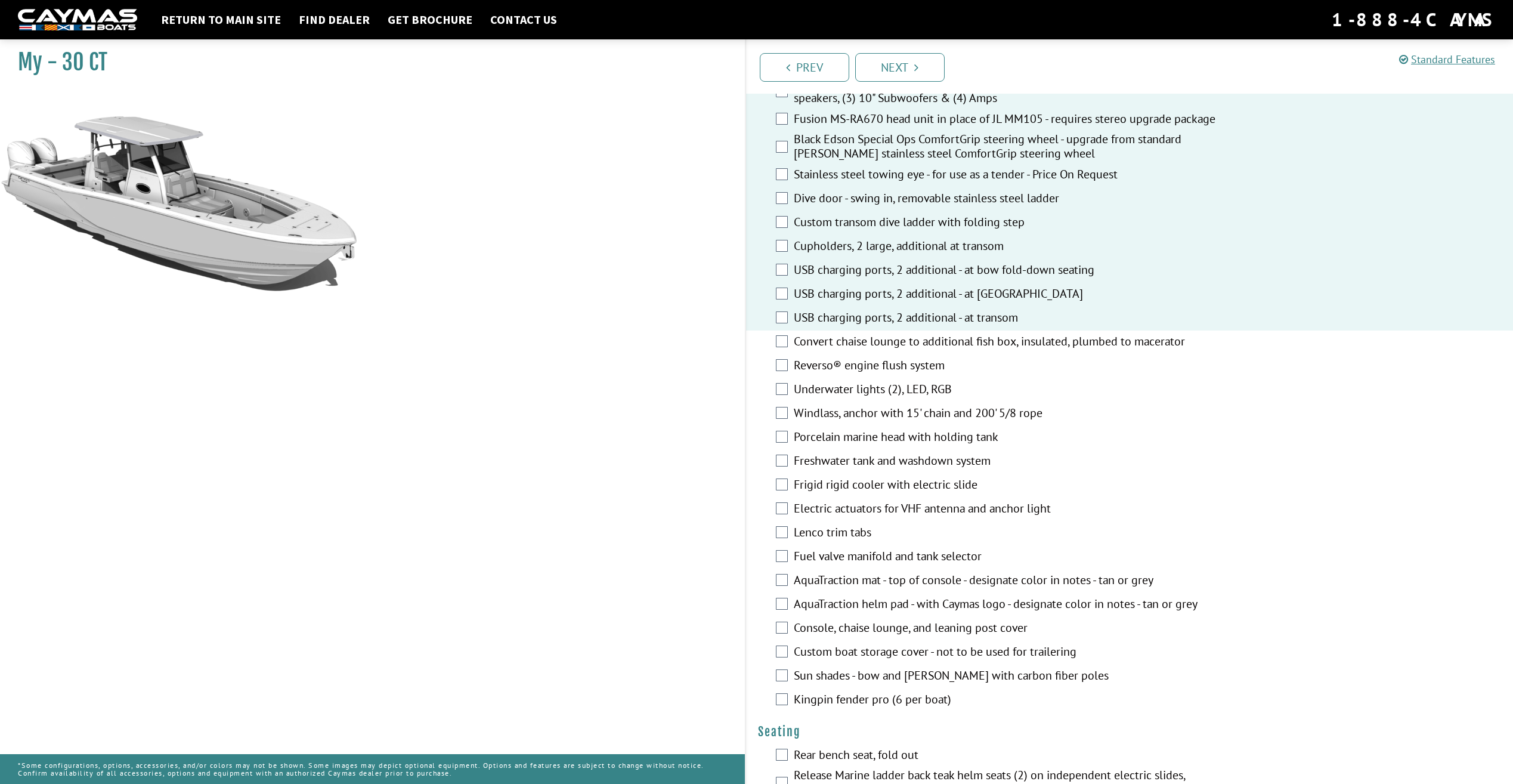
scroll to position [477, 0]
click at [800, 339] on label "Convert chaise lounge to additional fish box, insulated, plumbed to macerator" at bounding box center [1010, 339] width 432 height 17
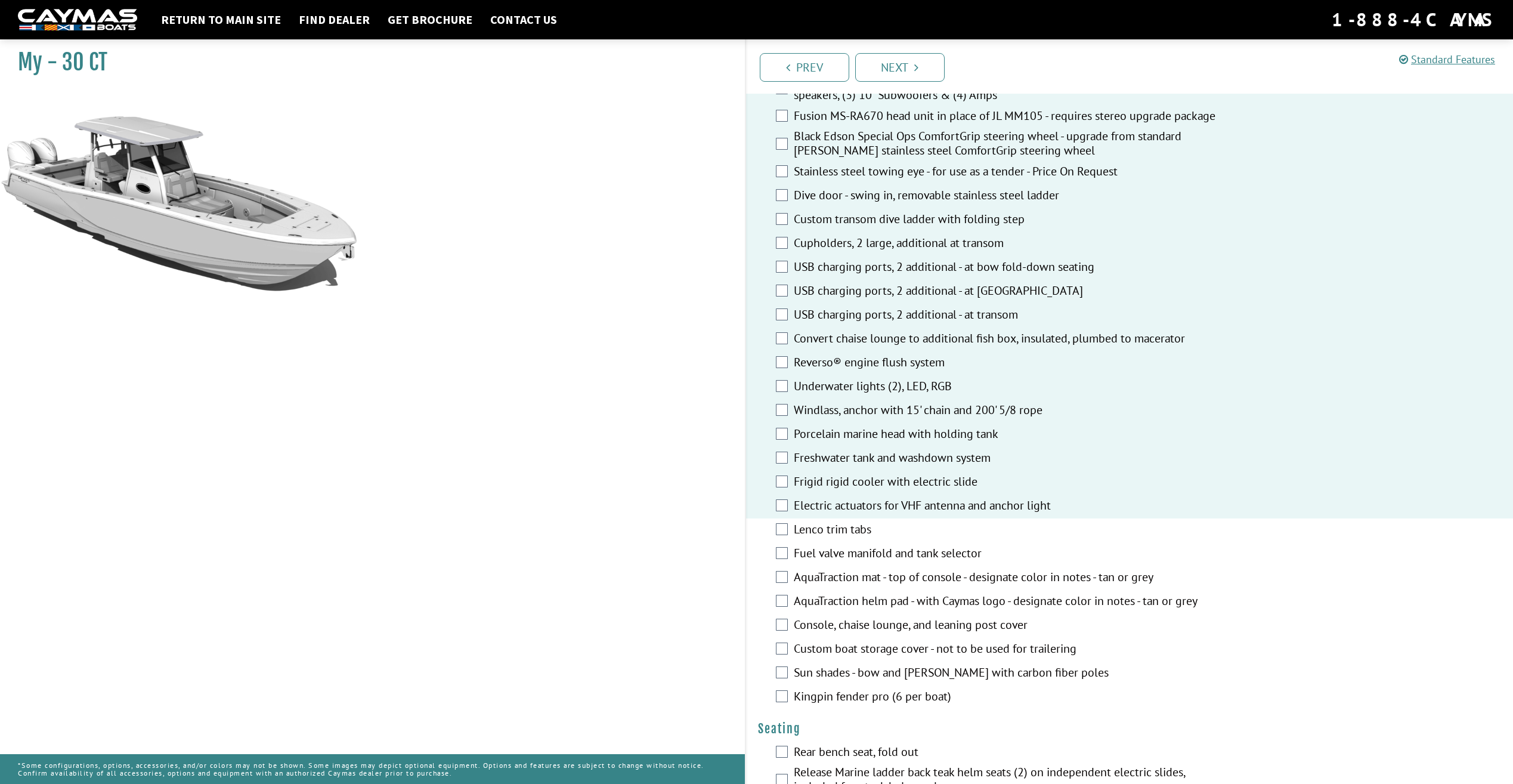
click at [784, 530] on div "Lenco trim tabs" at bounding box center [1129, 530] width 768 height 23
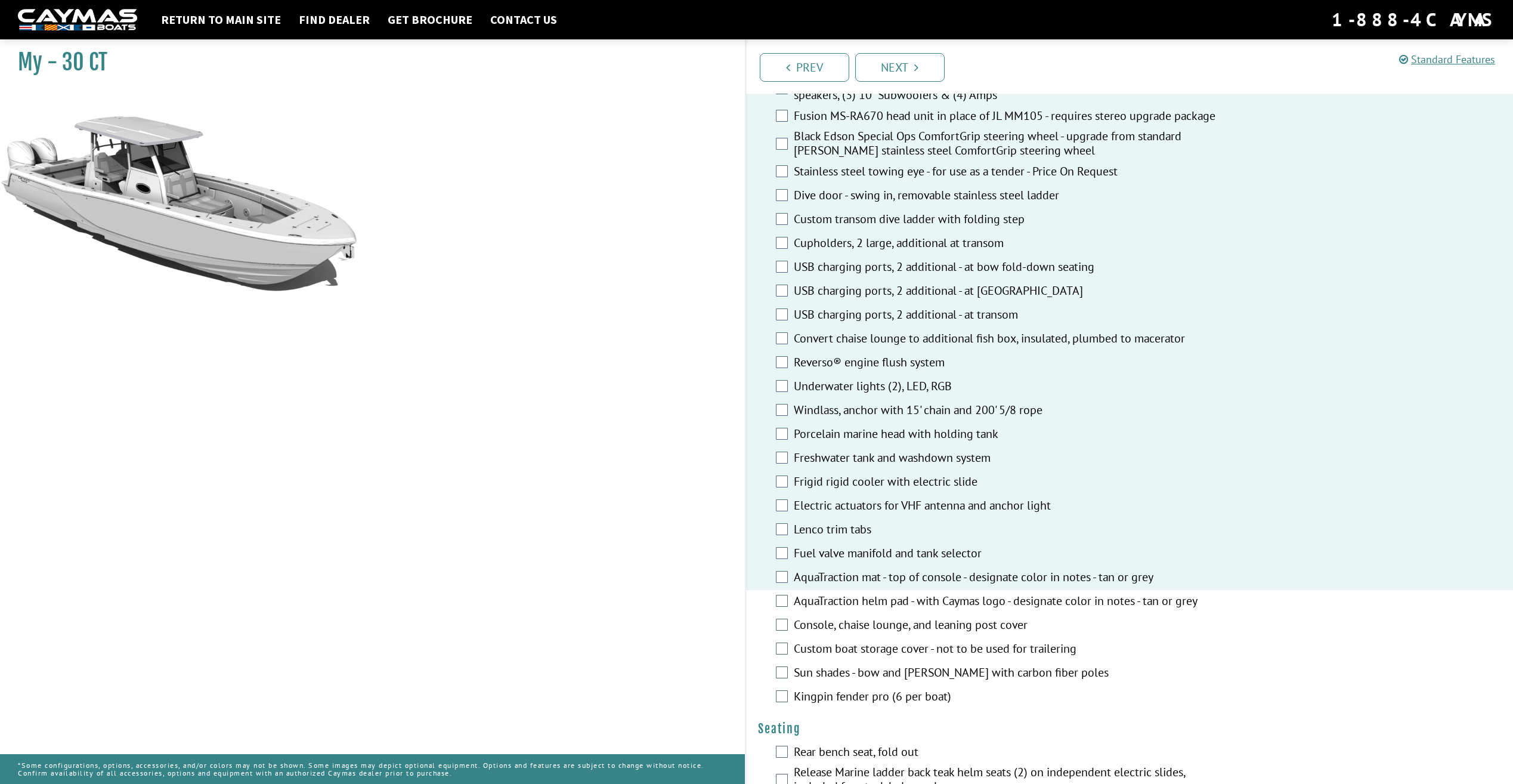
click at [789, 604] on div "AquaTraction helm pad - with Caymas logo - designate color in notes - tan or gr…" at bounding box center [1129, 601] width 768 height 23
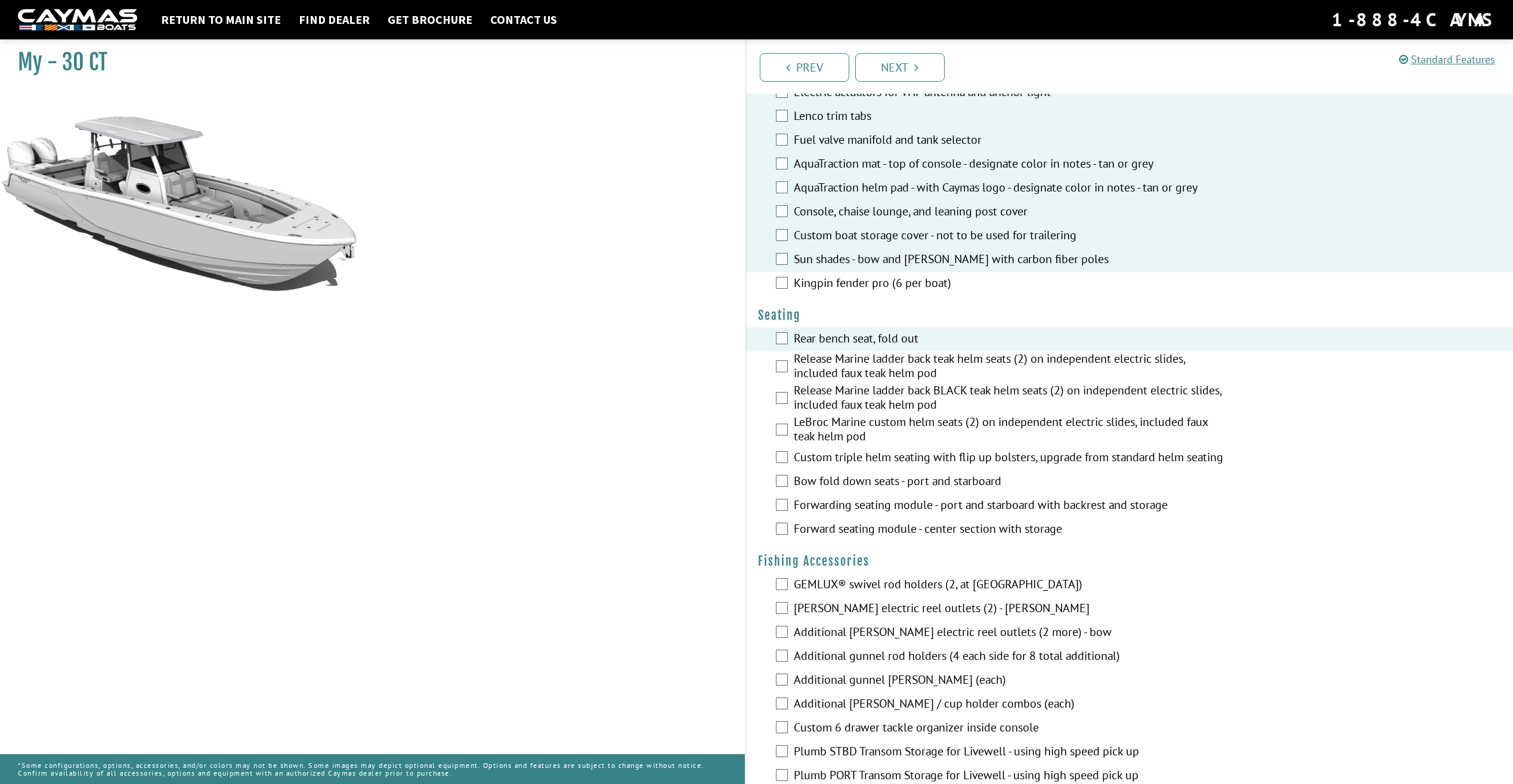
scroll to position [895, 0]
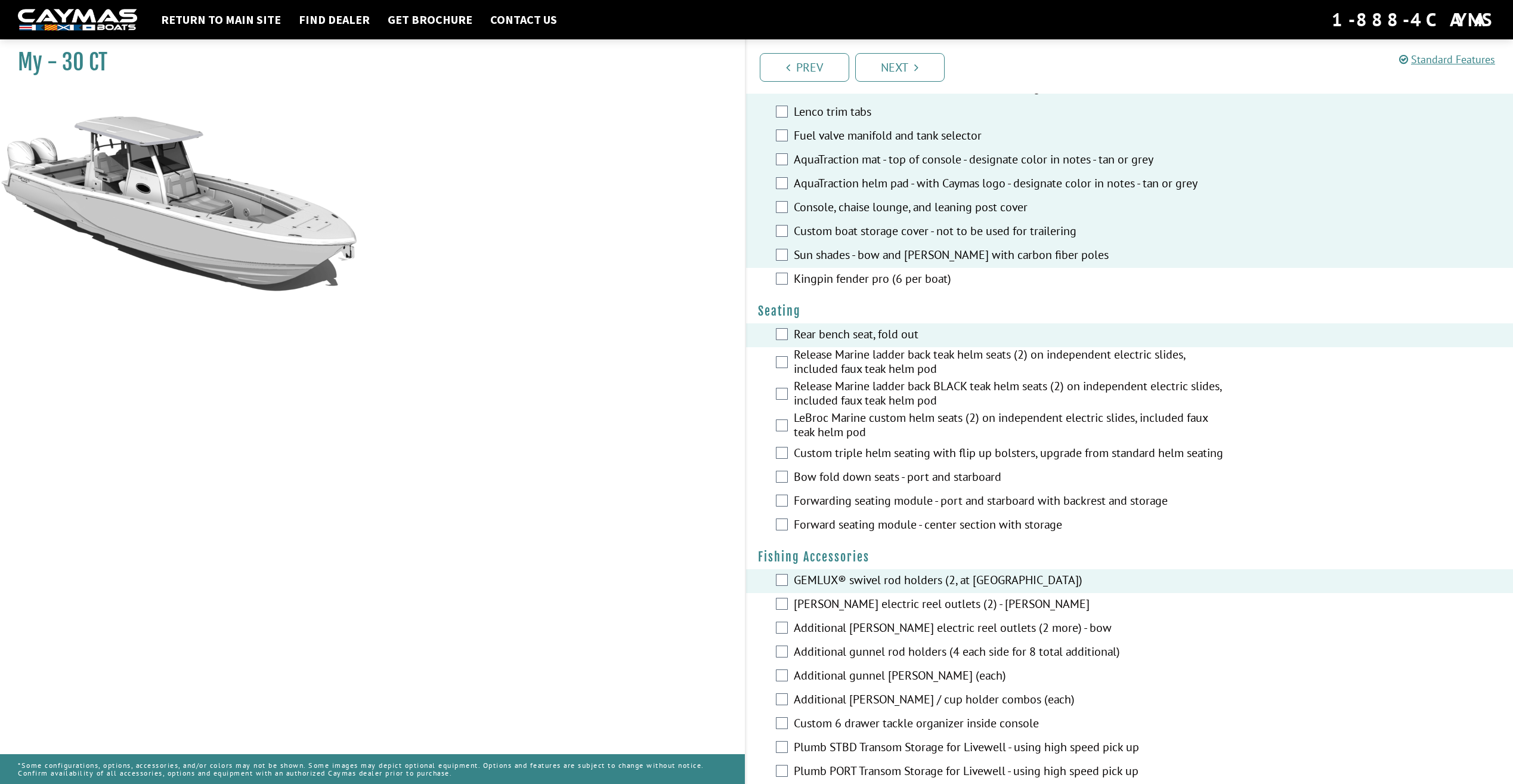
click at [780, 617] on div "[PERSON_NAME] electric reel outlets (2) - [PERSON_NAME]" at bounding box center [1129, 604] width 768 height 23
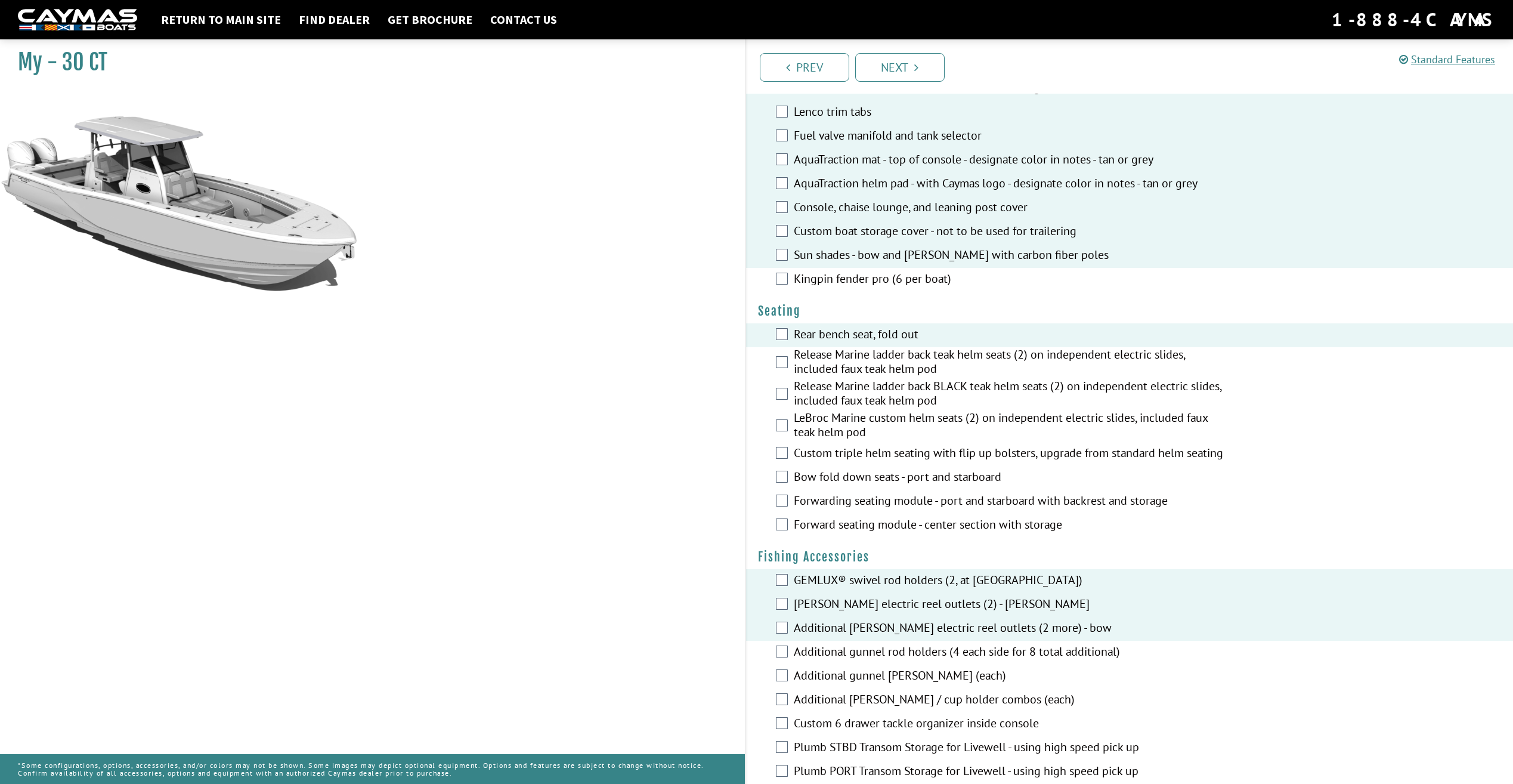
drag, startPoint x: 790, startPoint y: 673, endPoint x: 789, endPoint y: 679, distance: 6.1
click at [790, 664] on div "Additional gunnel rod holders (4 each side for 8 total additional)" at bounding box center [1129, 652] width 768 height 23
click at [778, 664] on div "Additional gunnel rod holders (4 each side for 8 total additional)" at bounding box center [1129, 652] width 768 height 23
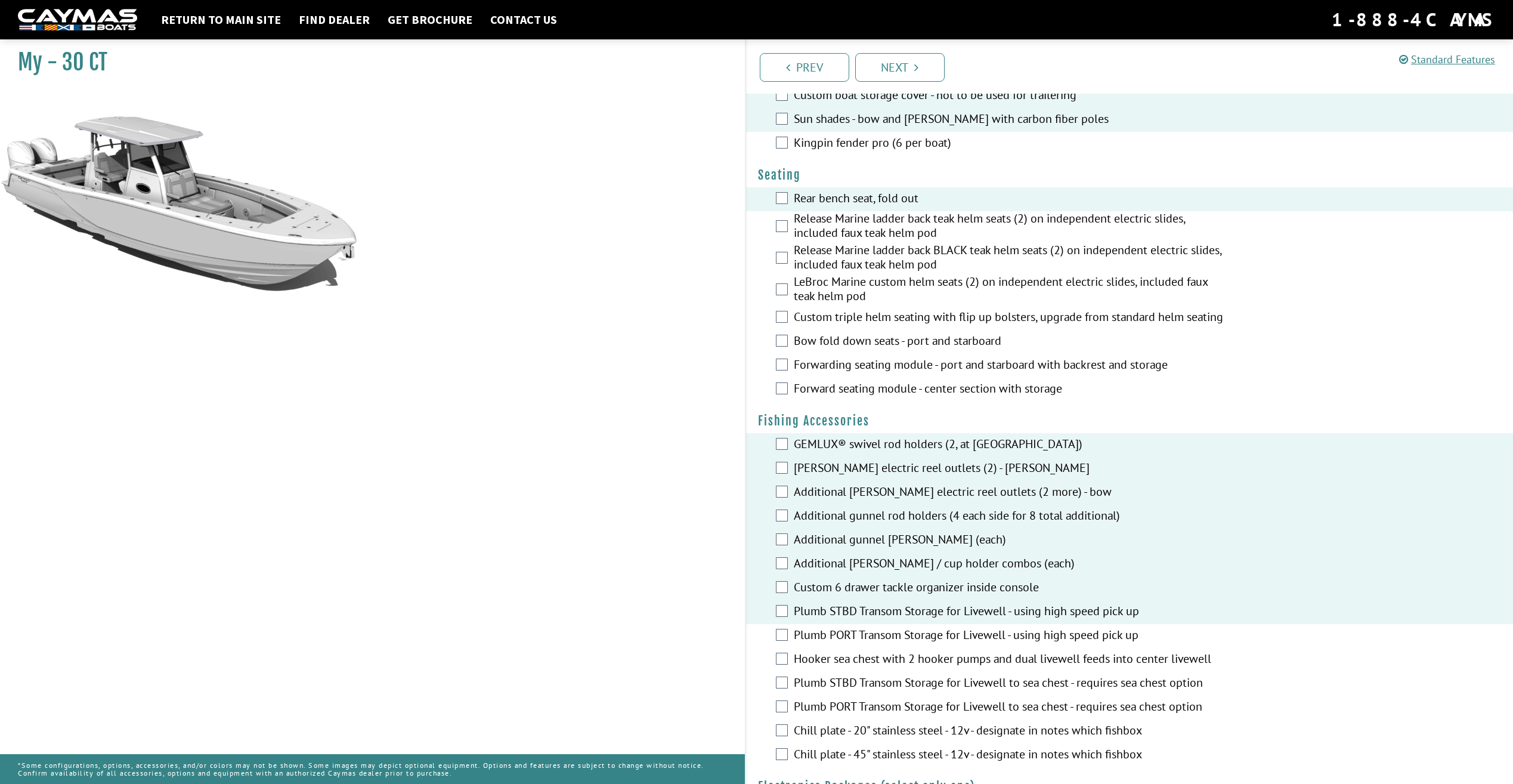
scroll to position [1074, 0]
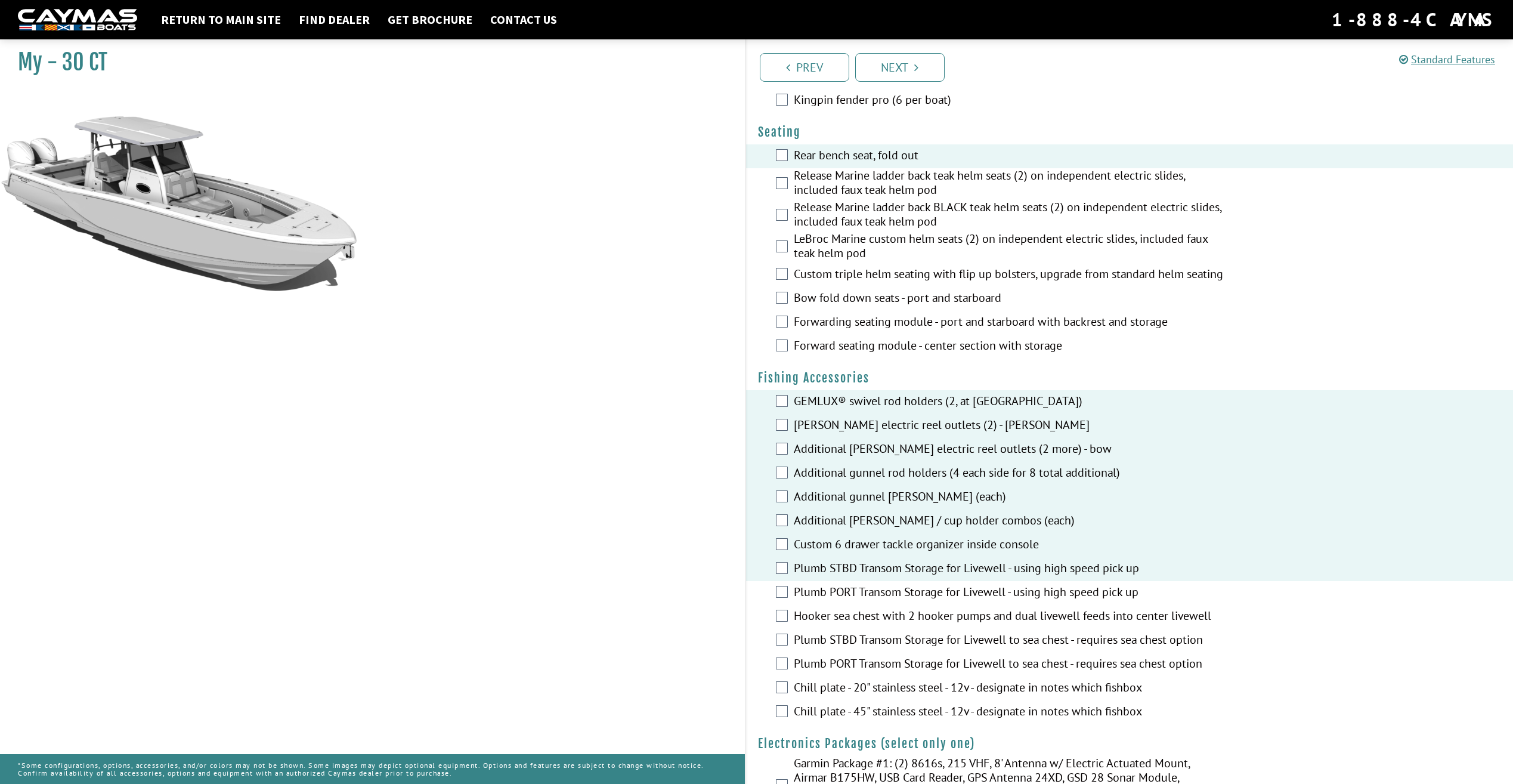
click at [789, 597] on div "Plumb PORT Transom Storage for Livewell - using high speed pick up" at bounding box center [1129, 592] width 768 height 23
drag, startPoint x: 789, startPoint y: 597, endPoint x: 783, endPoint y: 613, distance: 17.1
click at [782, 604] on div "Plumb PORT Transom Storage for Livewell - using high speed pick up" at bounding box center [1129, 592] width 768 height 23
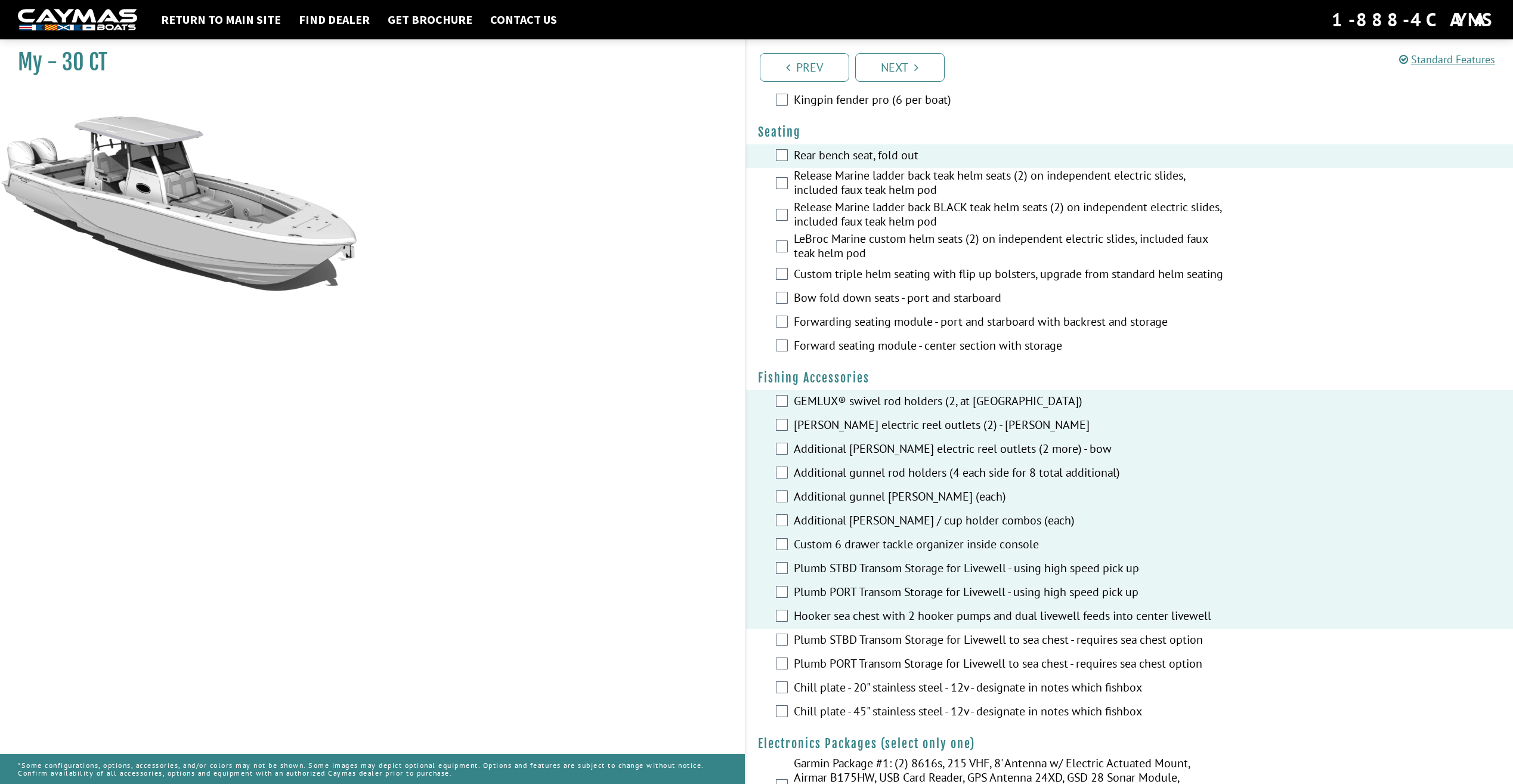
click at [776, 652] on div "Plumb STBD Transom Storage for Livewell to sea chest - requires sea chest option" at bounding box center [1129, 640] width 768 height 23
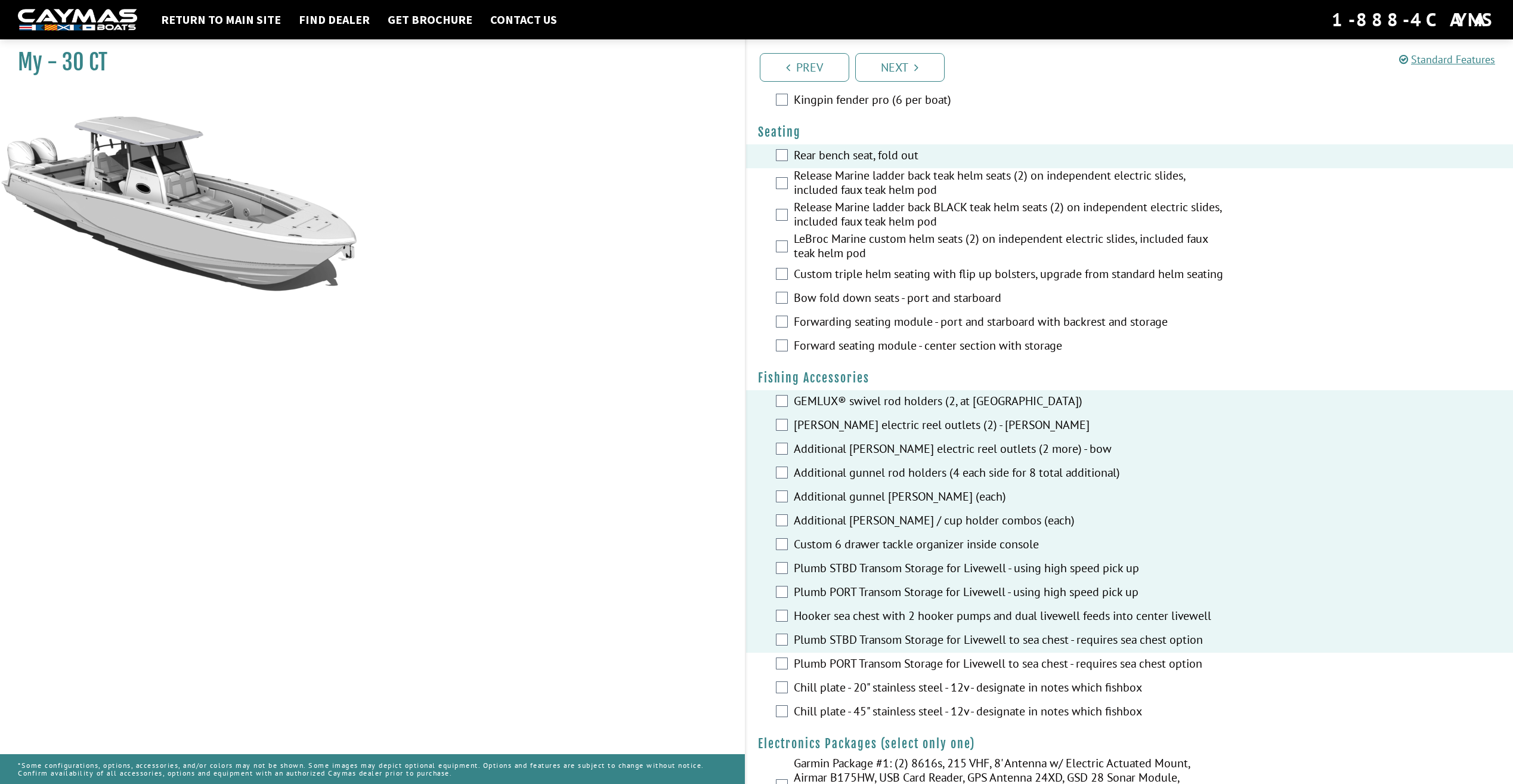
click at [790, 671] on div "Plumb PORT Transom Storage for Livewell to sea chest - requires sea chest option" at bounding box center [1129, 663] width 768 height 23
drag, startPoint x: 790, startPoint y: 671, endPoint x: 789, endPoint y: 683, distance: 12.0
click at [789, 676] on div "Plumb PORT Transom Storage for Livewell to sea chest - requires sea chest option" at bounding box center [1129, 663] width 768 height 23
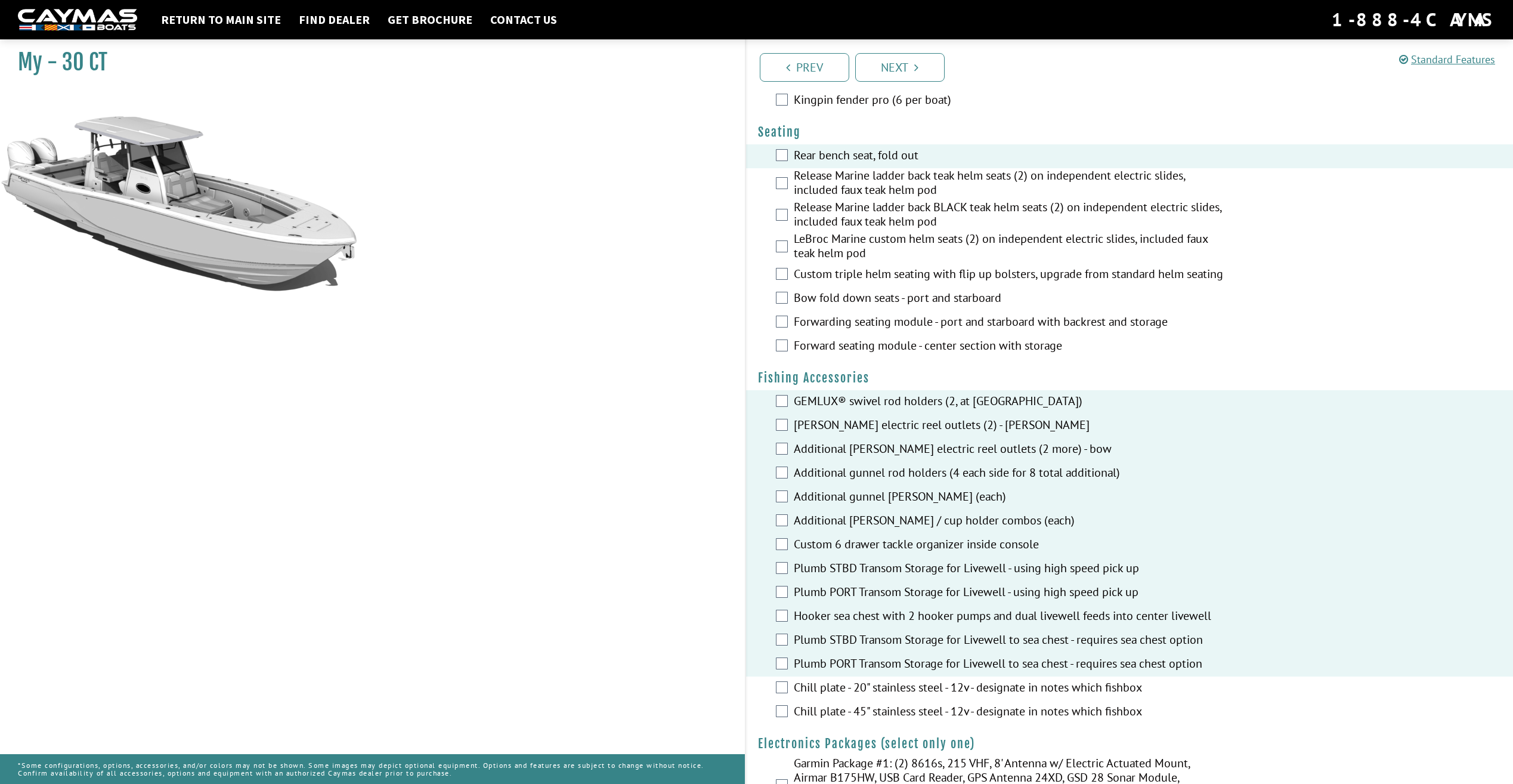
click at [782, 696] on div "Chill plate - 20" stainless steel - 12v - designate in notes which fishbox" at bounding box center [1129, 688] width 768 height 23
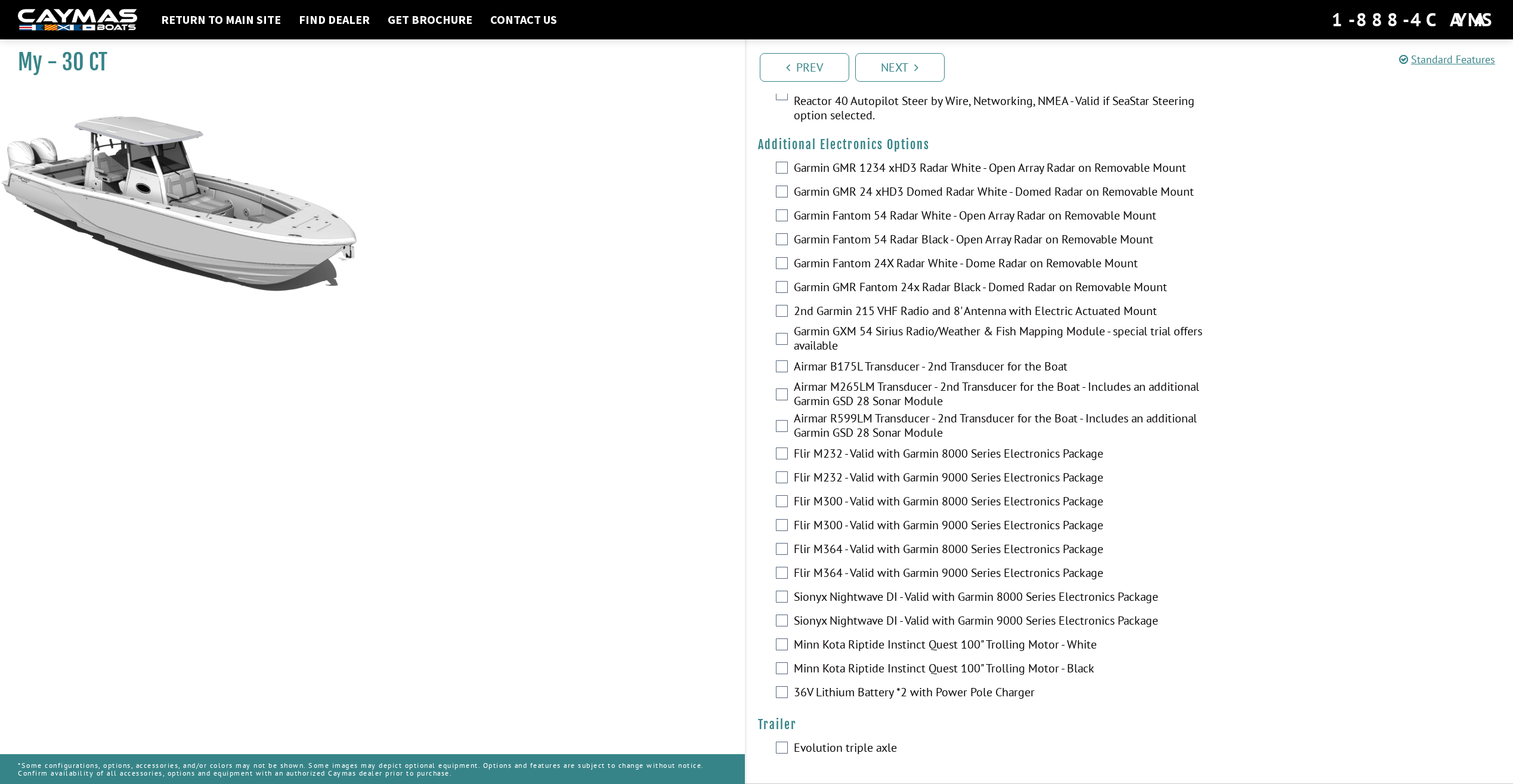
scroll to position [1960, 0]
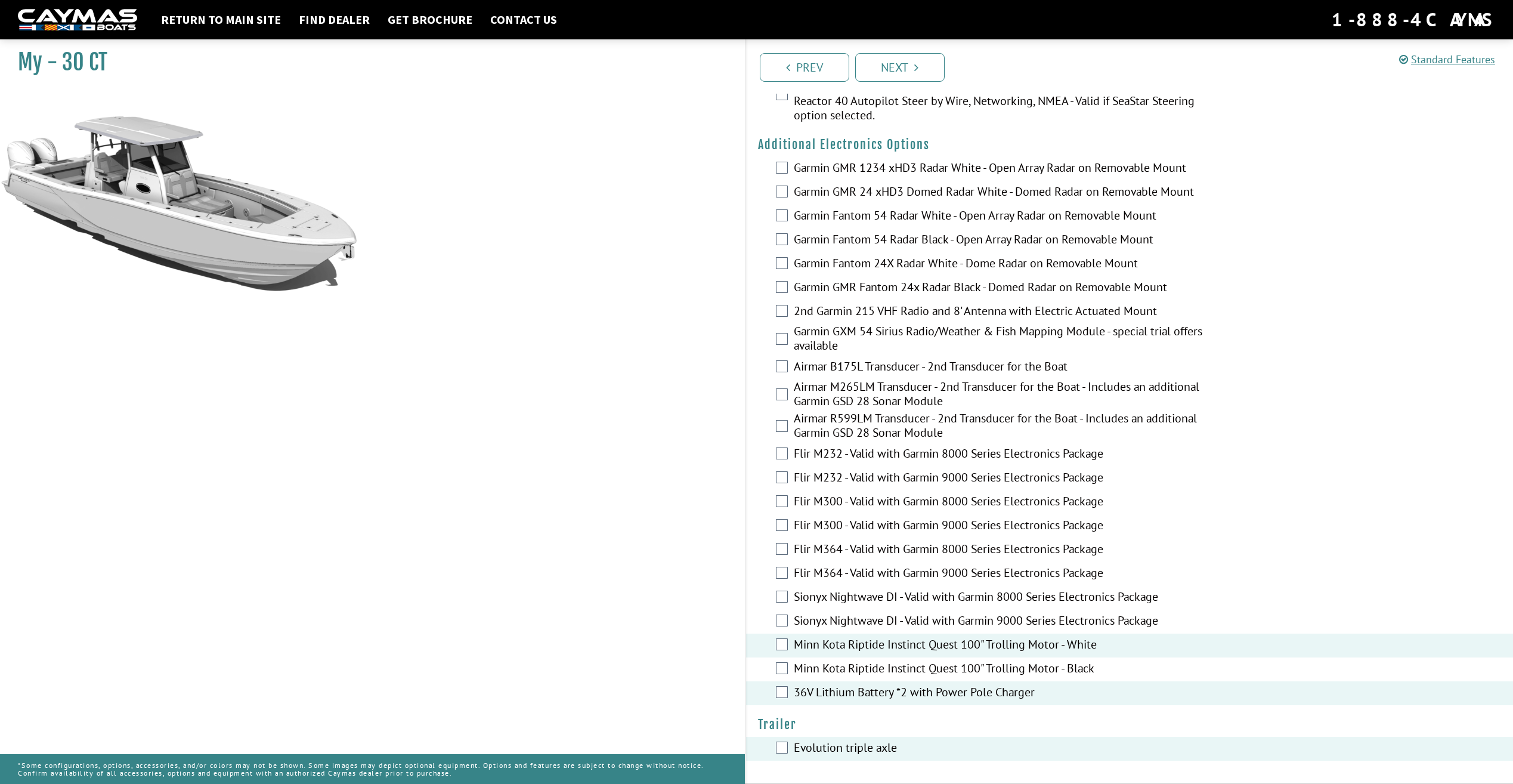
click at [900, 613] on label "Sionyx Nightwave DI - Valid with Garmin 9000 Series Electronics Package" at bounding box center [1010, 621] width 432 height 17
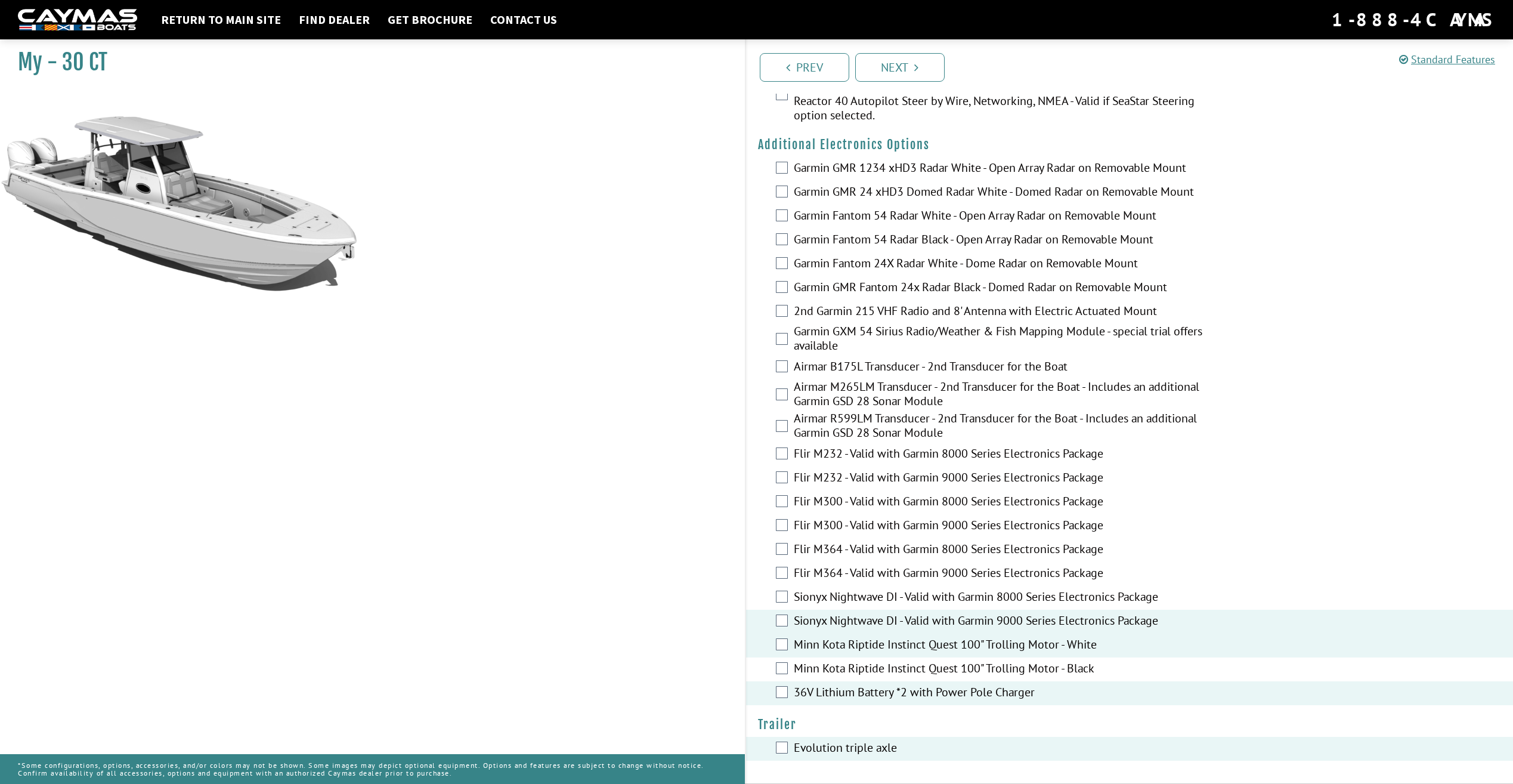
click at [843, 572] on label "Flir M364 - Valid with Garmin 9000 Series Electronics Package" at bounding box center [1010, 574] width 432 height 17
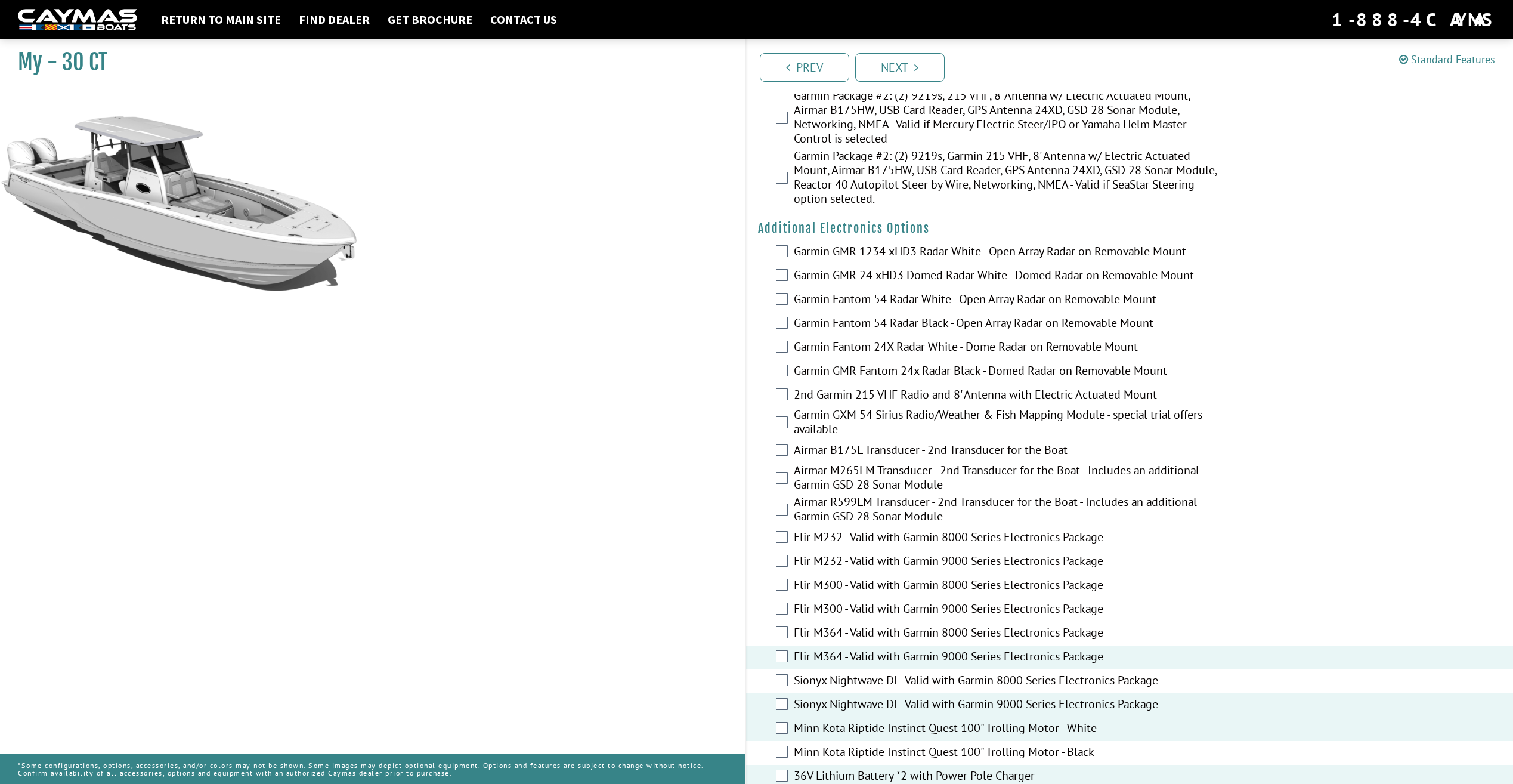
scroll to position [1841, 0]
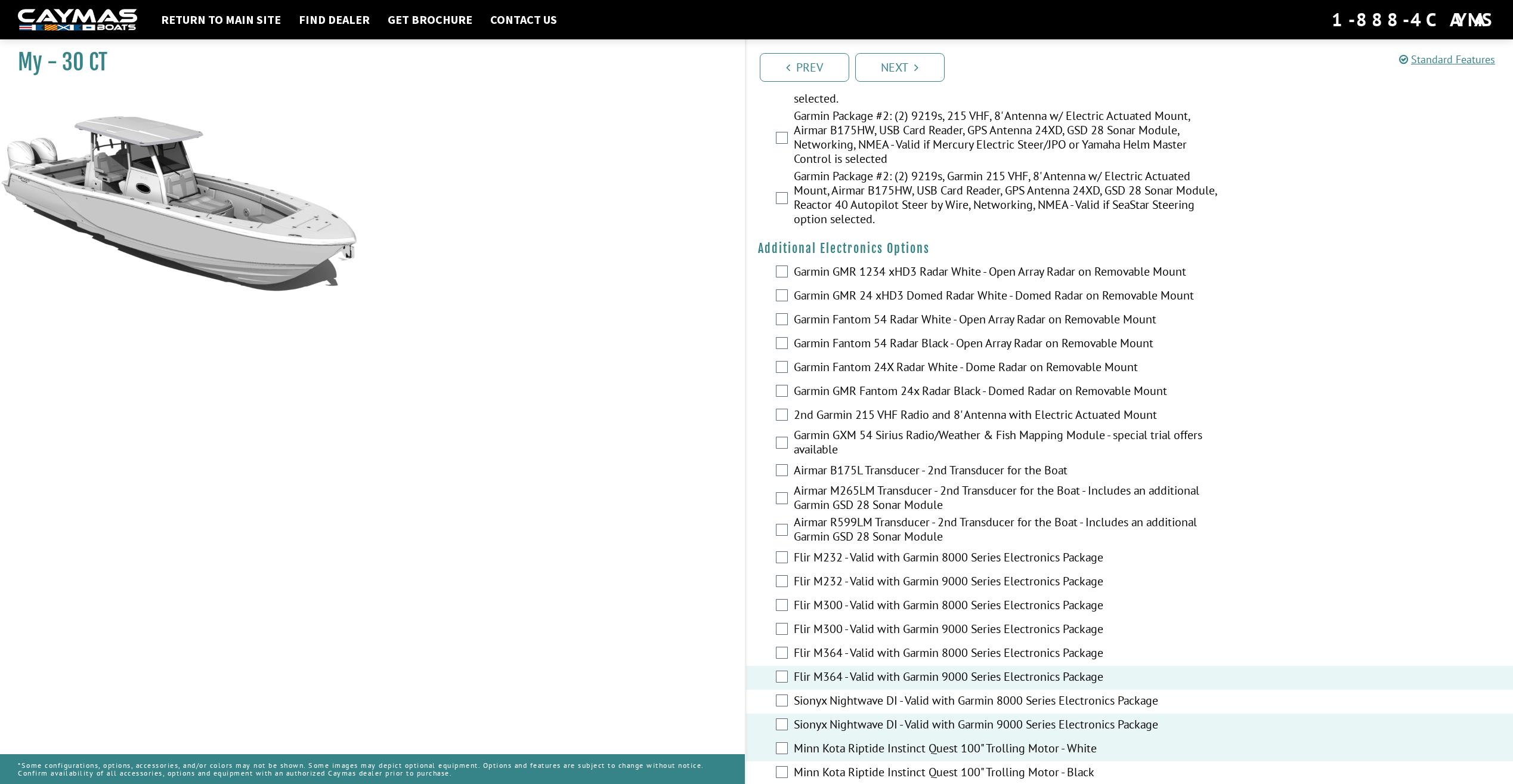
click at [809, 541] on label "Airmar R599LM Transducer - 2nd Transducer for the Boat - Includes an additional…" at bounding box center [1010, 530] width 432 height 32
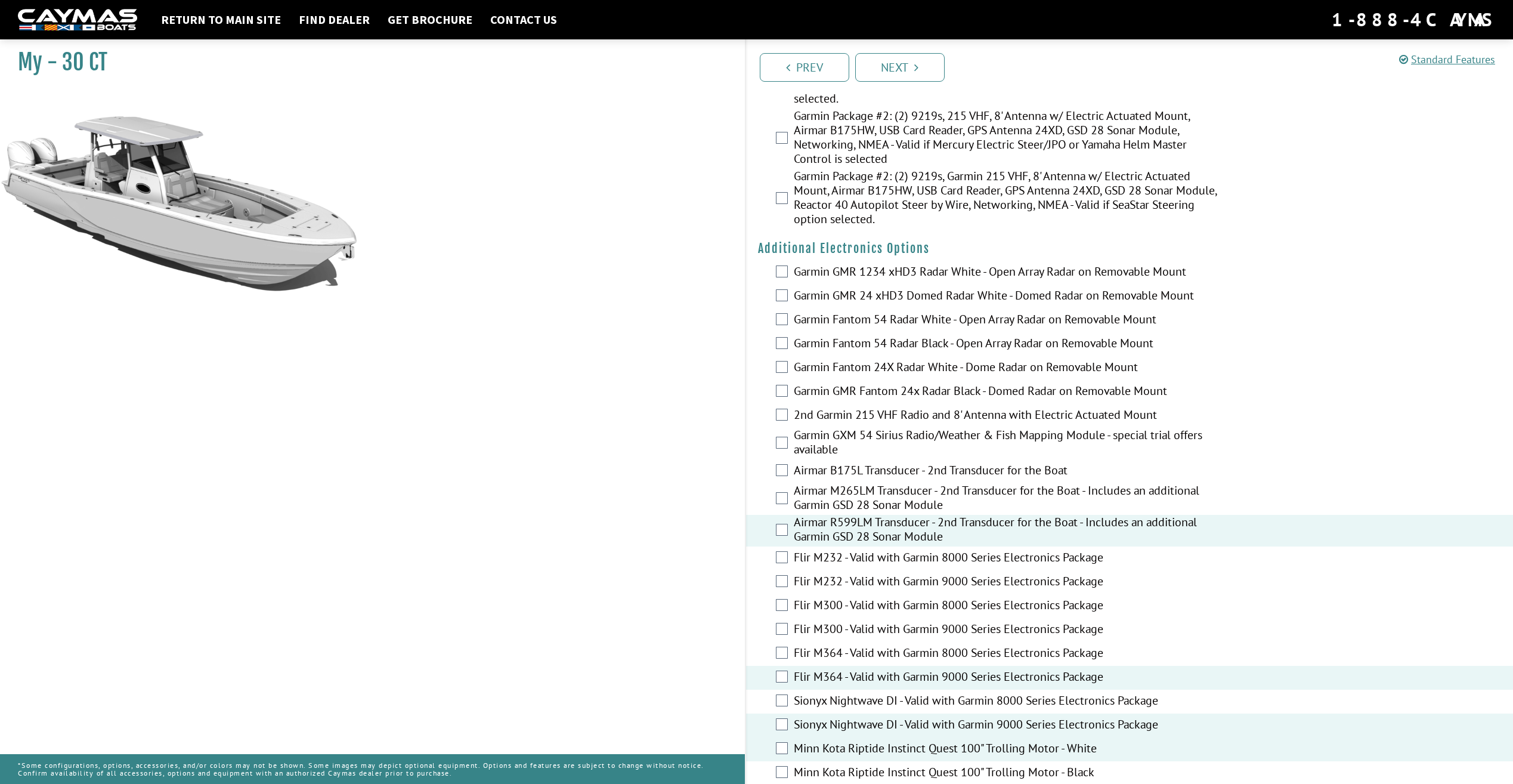
click at [829, 455] on label "Garmin GXM 54 Sirius Radio/Weather & Fish Mapping Module - special trial offers…" at bounding box center [1010, 443] width 432 height 32
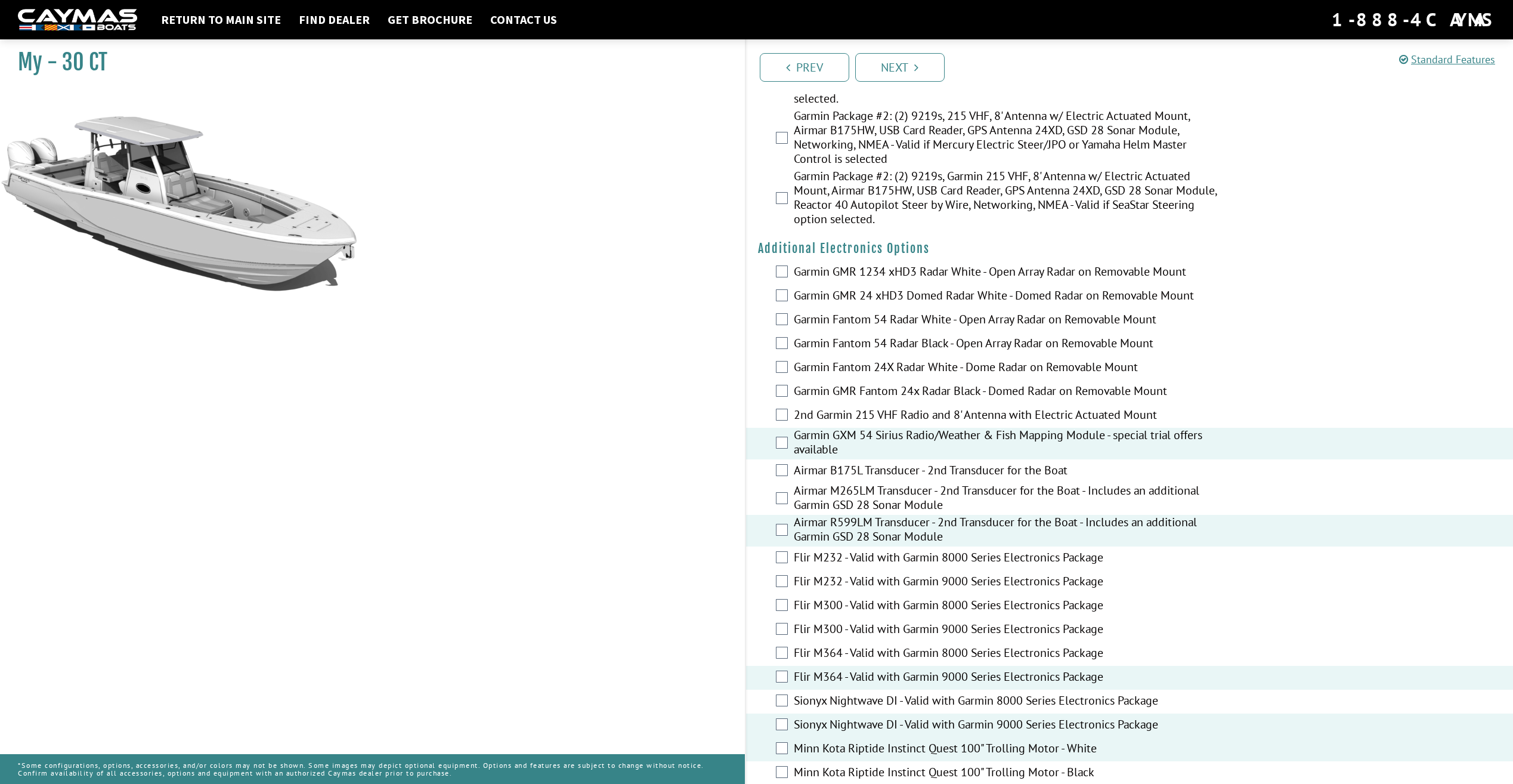
click at [844, 425] on label "2nd Garmin 215 VHF Radio and 8' Antenna with Electric Actuated Mount" at bounding box center [1010, 415] width 432 height 17
click at [828, 399] on label "Garmin GMR Fantom 24x Radar Black - Domed Radar on Removable Mount" at bounding box center [1010, 392] width 432 height 17
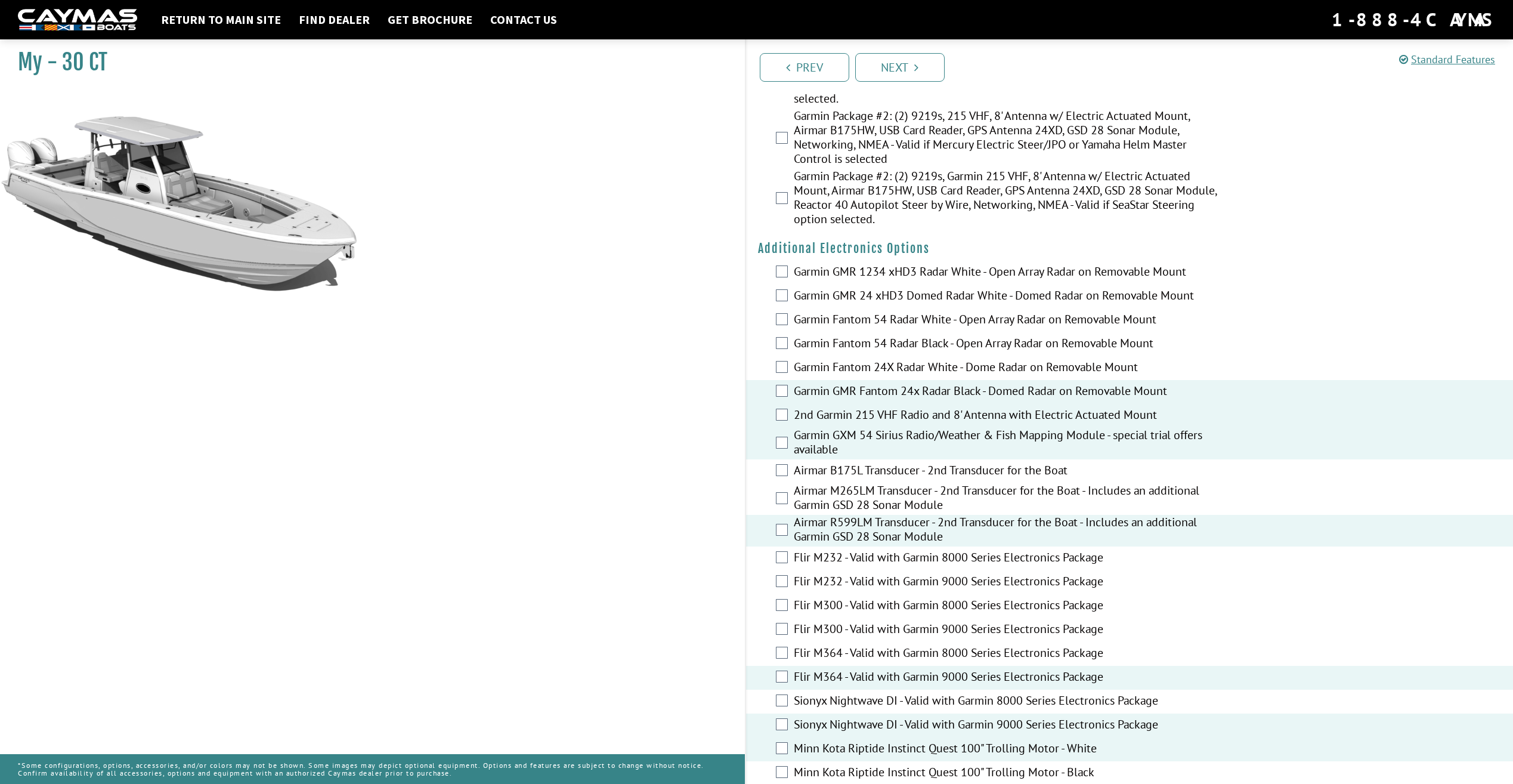
click at [816, 377] on label "Garmin Fantom 24X Radar White - Dome Radar on Removable Mount" at bounding box center [1010, 368] width 432 height 17
drag, startPoint x: 820, startPoint y: 354, endPoint x: 820, endPoint y: 347, distance: 7.0
click at [820, 353] on label "Garmin Fantom 54 Radar Black - Open Array Radar on Removable Mount" at bounding box center [1010, 344] width 432 height 17
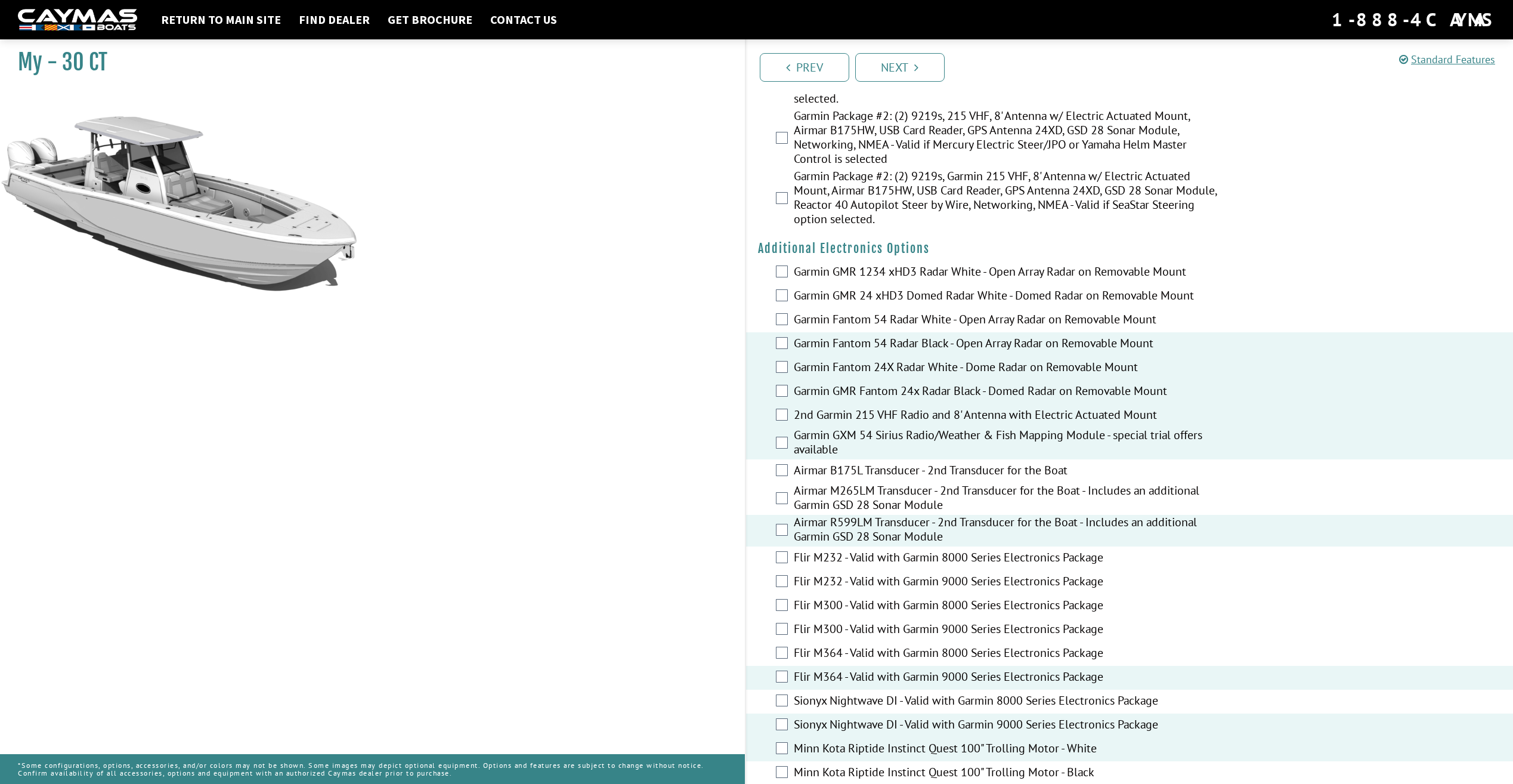
drag, startPoint x: 820, startPoint y: 341, endPoint x: 821, endPoint y: 333, distance: 8.1
click at [820, 329] on label "Garmin Fantom 54 Radar White - Open Array Radar on Removable Mount" at bounding box center [1010, 320] width 432 height 17
click at [821, 324] on fieldset "Please select option. Garmin GMR 1234 xHD3 Radar White - Open Array Radar on Re…" at bounding box center [1129, 534] width 744 height 548
click at [813, 282] on label "Garmin GMR 1234 xHD3 Radar White - Open Array Radar on Removable Mount" at bounding box center [1010, 273] width 432 height 17
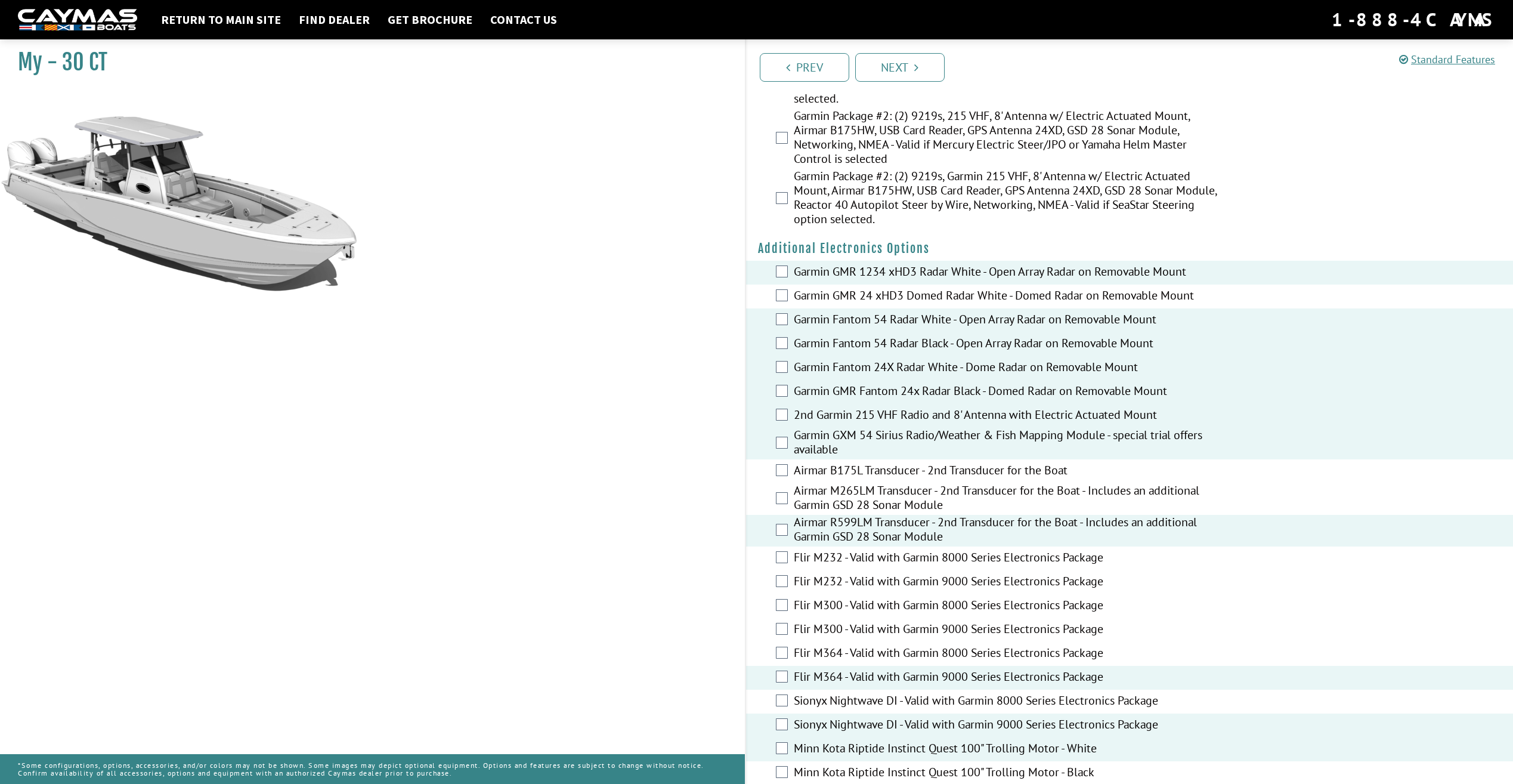
click at [795, 305] on label "Garmin GMR 24 xHD3 Domed Radar White - Domed Radar on Removable Mount" at bounding box center [1010, 296] width 432 height 17
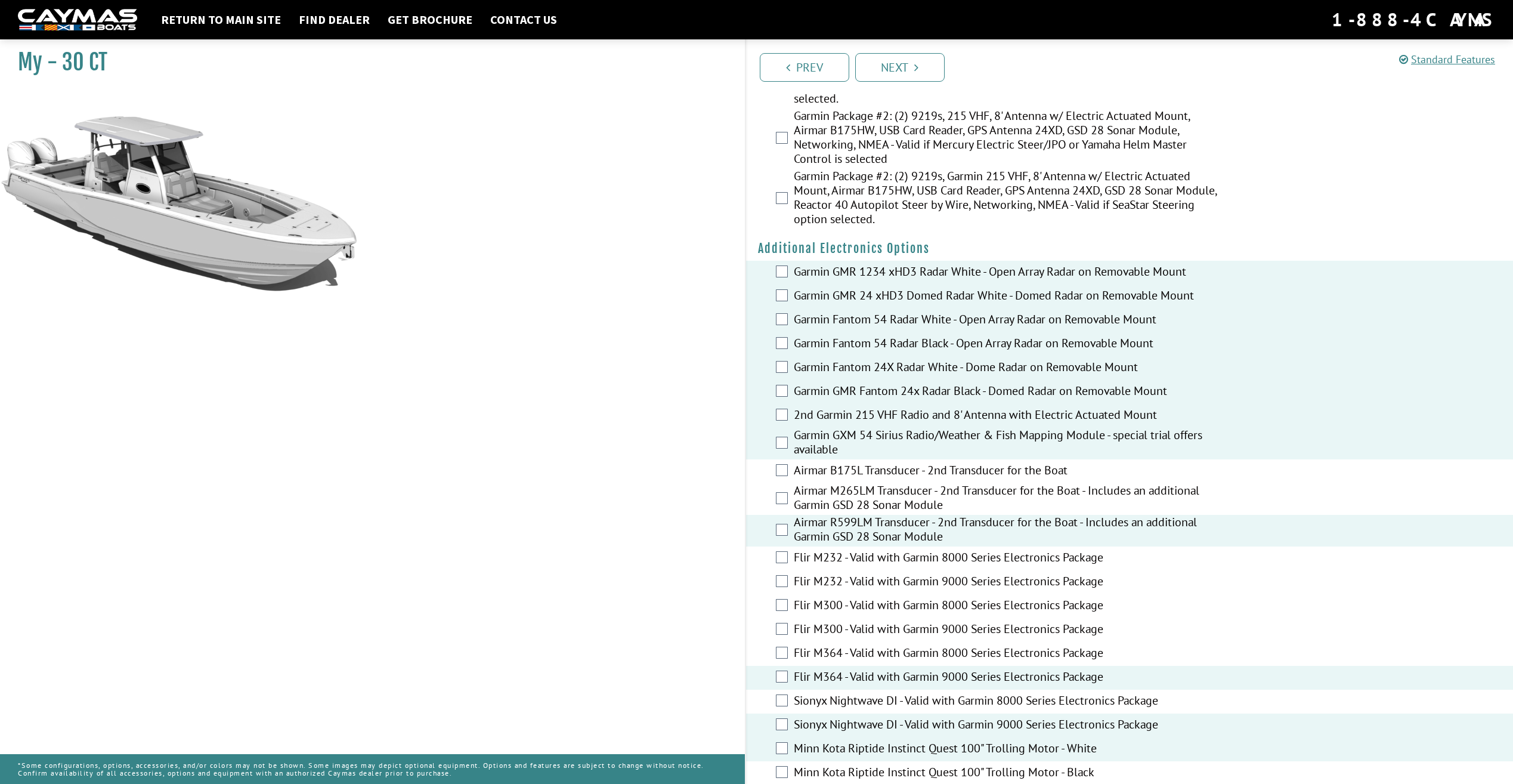
click at [805, 480] on label "Airmar B175L Transducer - 2nd Transducer for the Boat" at bounding box center [1010, 471] width 432 height 17
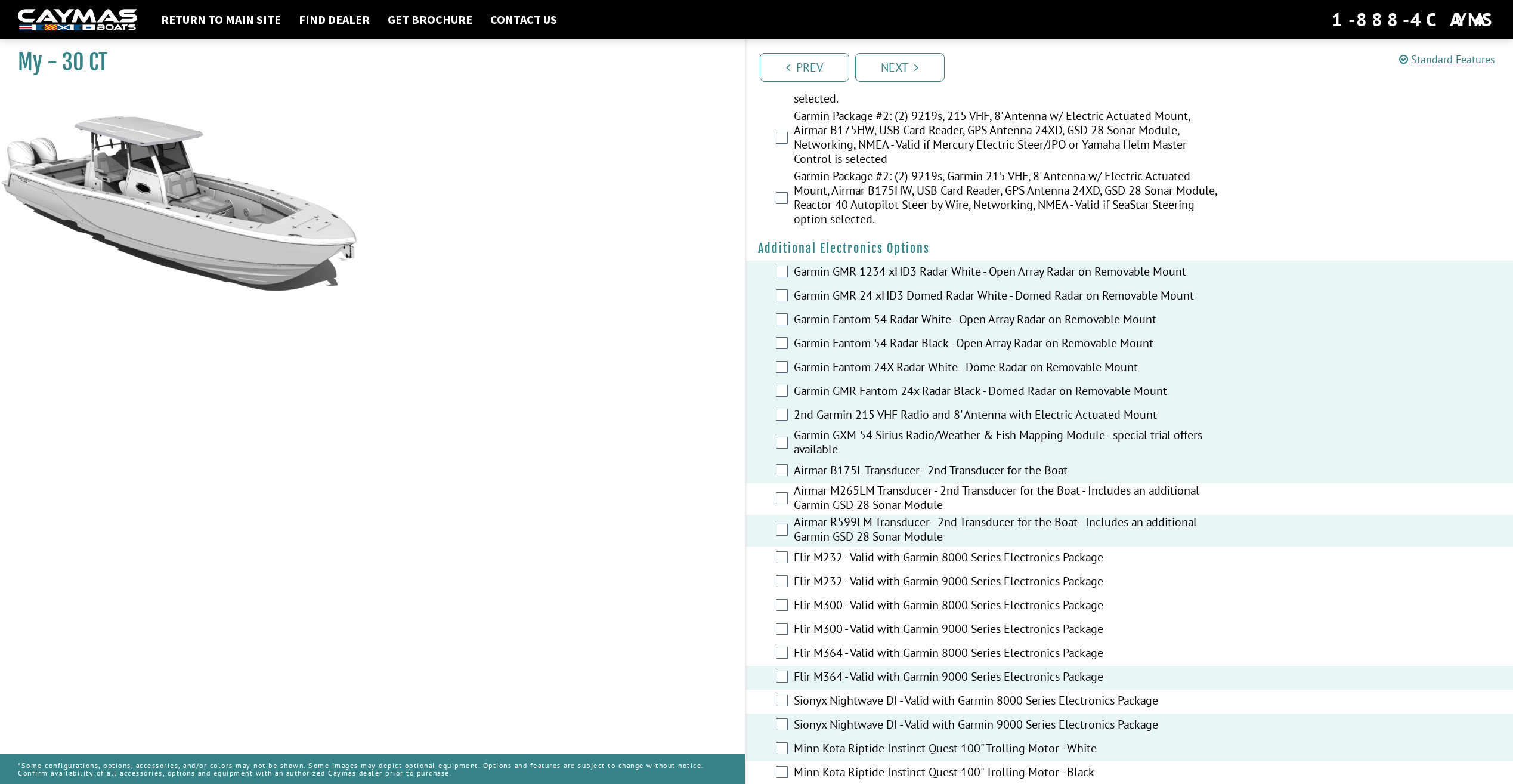
click at [802, 515] on label "Airmar M265LM Transducer - 2nd Transducer for the Boat - Includes an additional…" at bounding box center [1010, 498] width 432 height 32
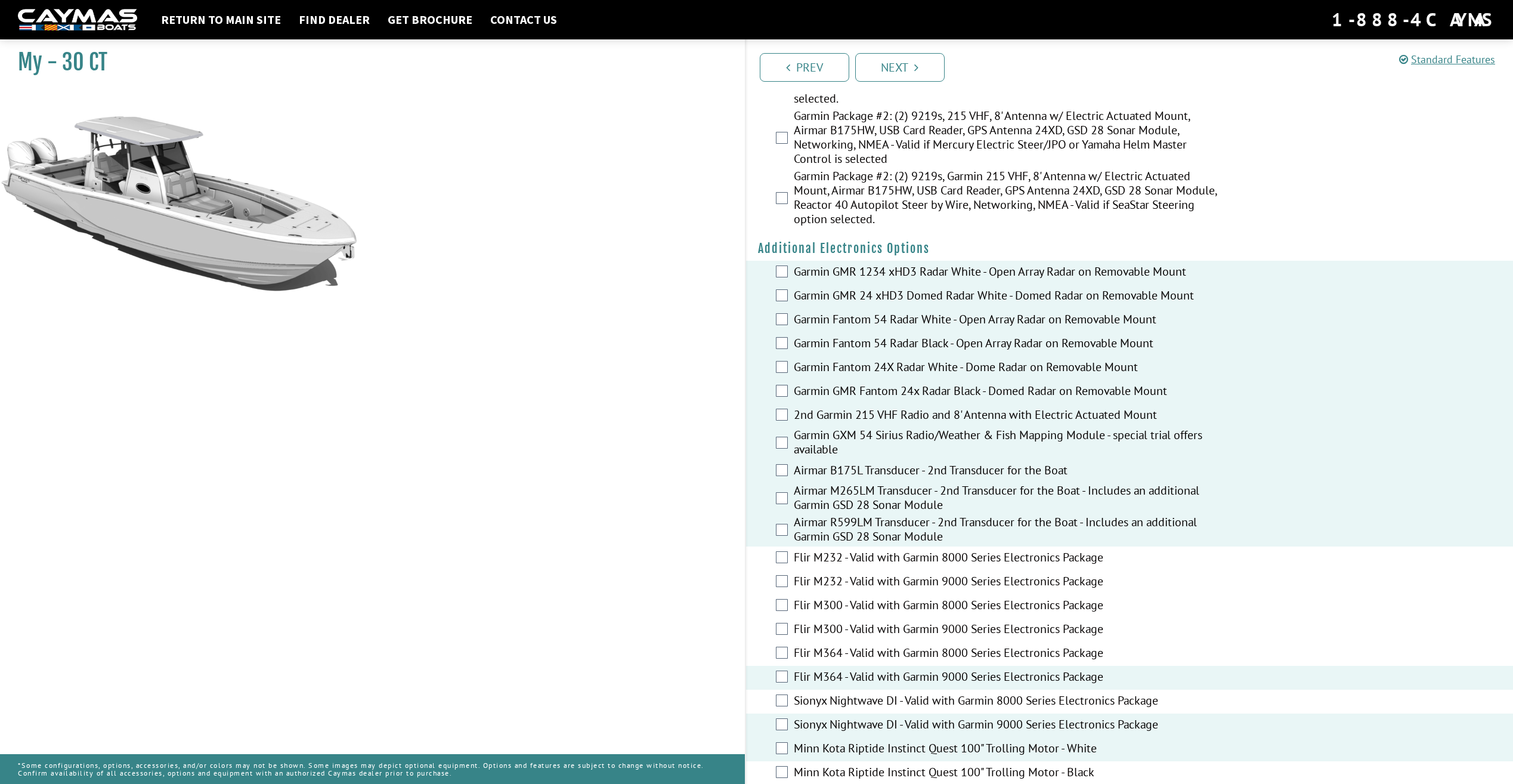
click at [803, 567] on label "Flir M232 - Valid with Garmin 8000 Series Electronics Package" at bounding box center [1010, 558] width 432 height 17
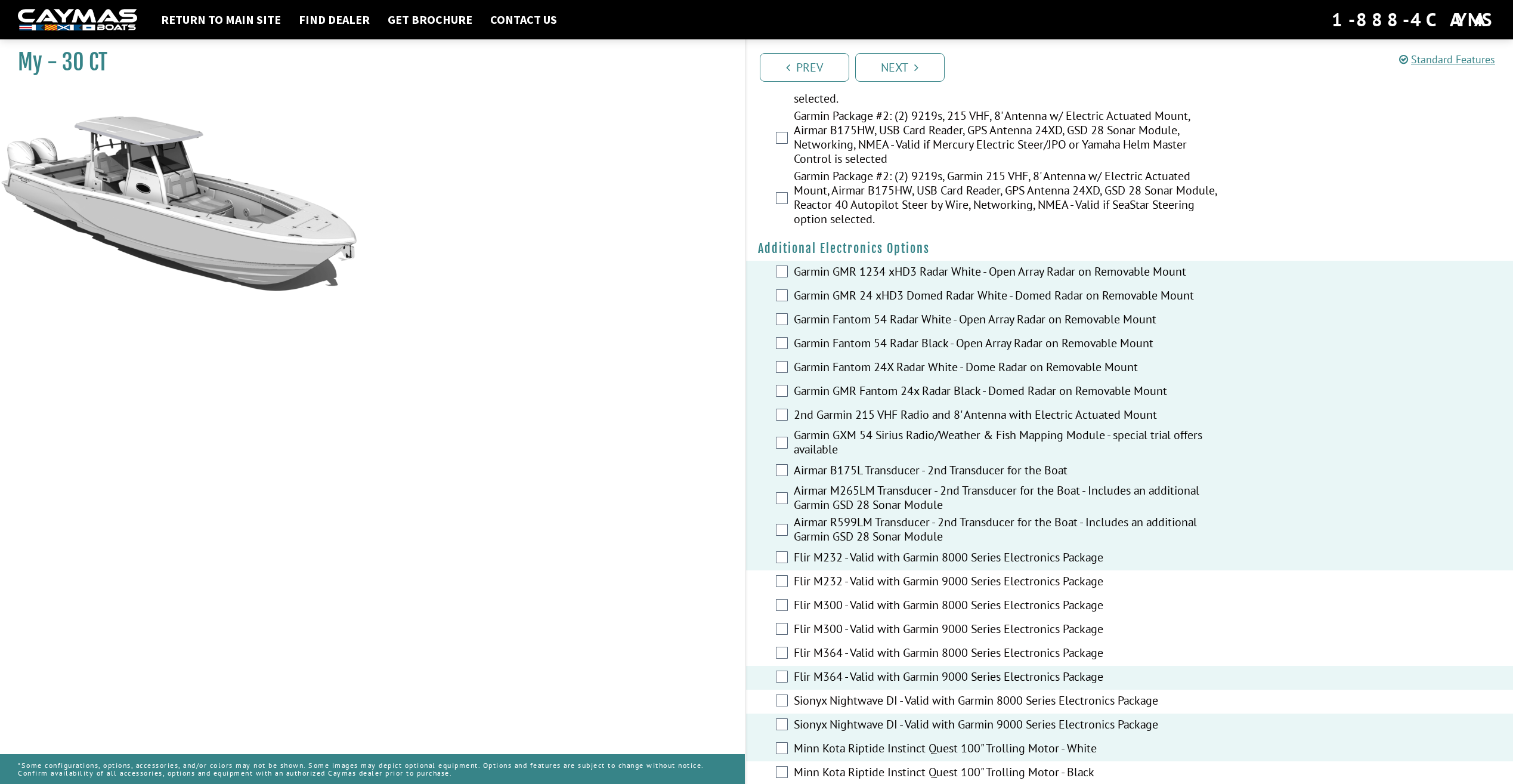
click at [807, 591] on label "Flir M232 - Valid with Garmin 9000 Series Electronics Package" at bounding box center [1010, 582] width 432 height 17
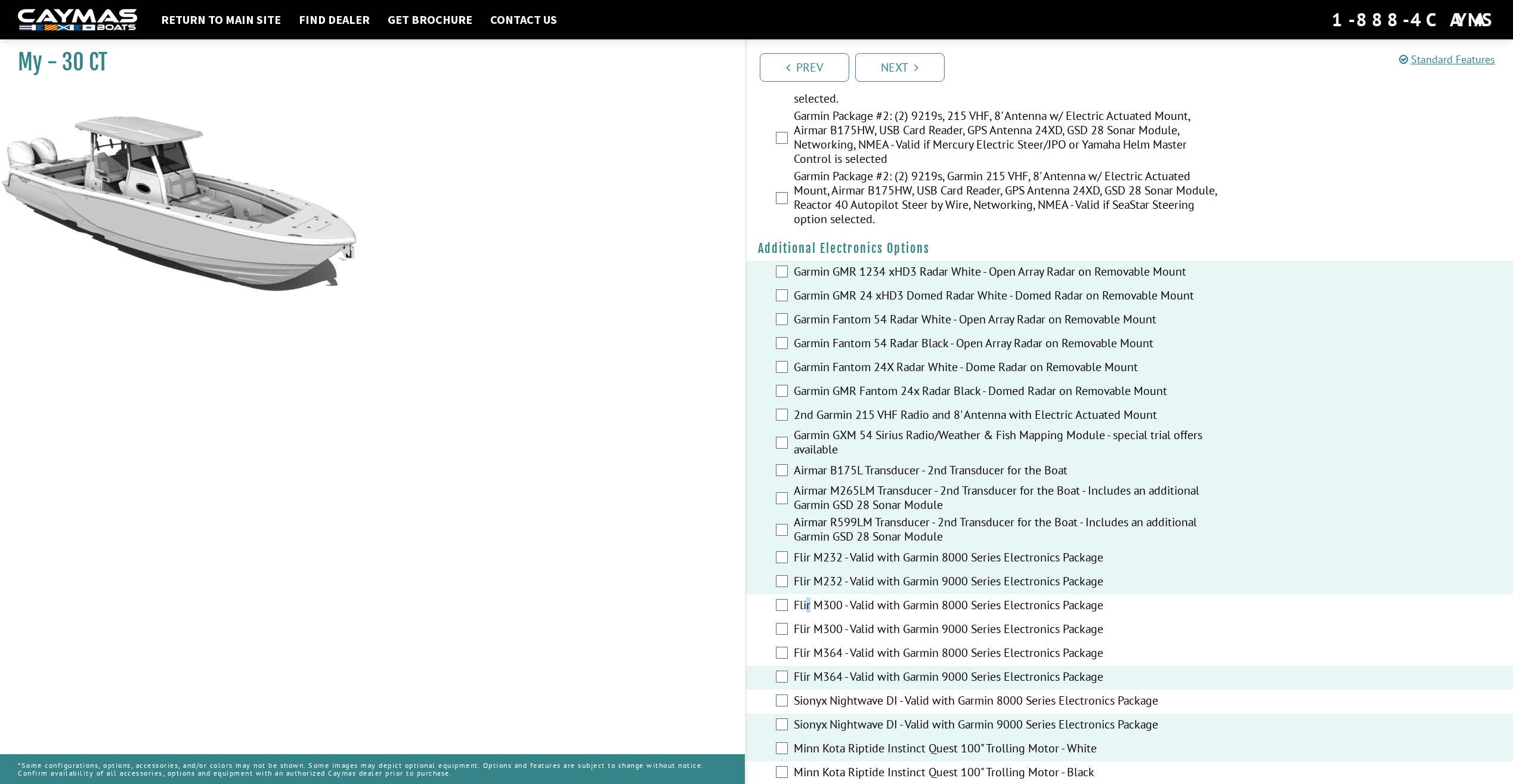
click at [809, 615] on label "Flir M300 - Valid with Garmin 8000 Series Electronics Package" at bounding box center [1010, 606] width 432 height 17
drag, startPoint x: 809, startPoint y: 623, endPoint x: 781, endPoint y: 626, distance: 28.2
click at [781, 618] on div "Flir M300 - Valid with Garmin 8000 Series Electronics Package" at bounding box center [1129, 605] width 768 height 23
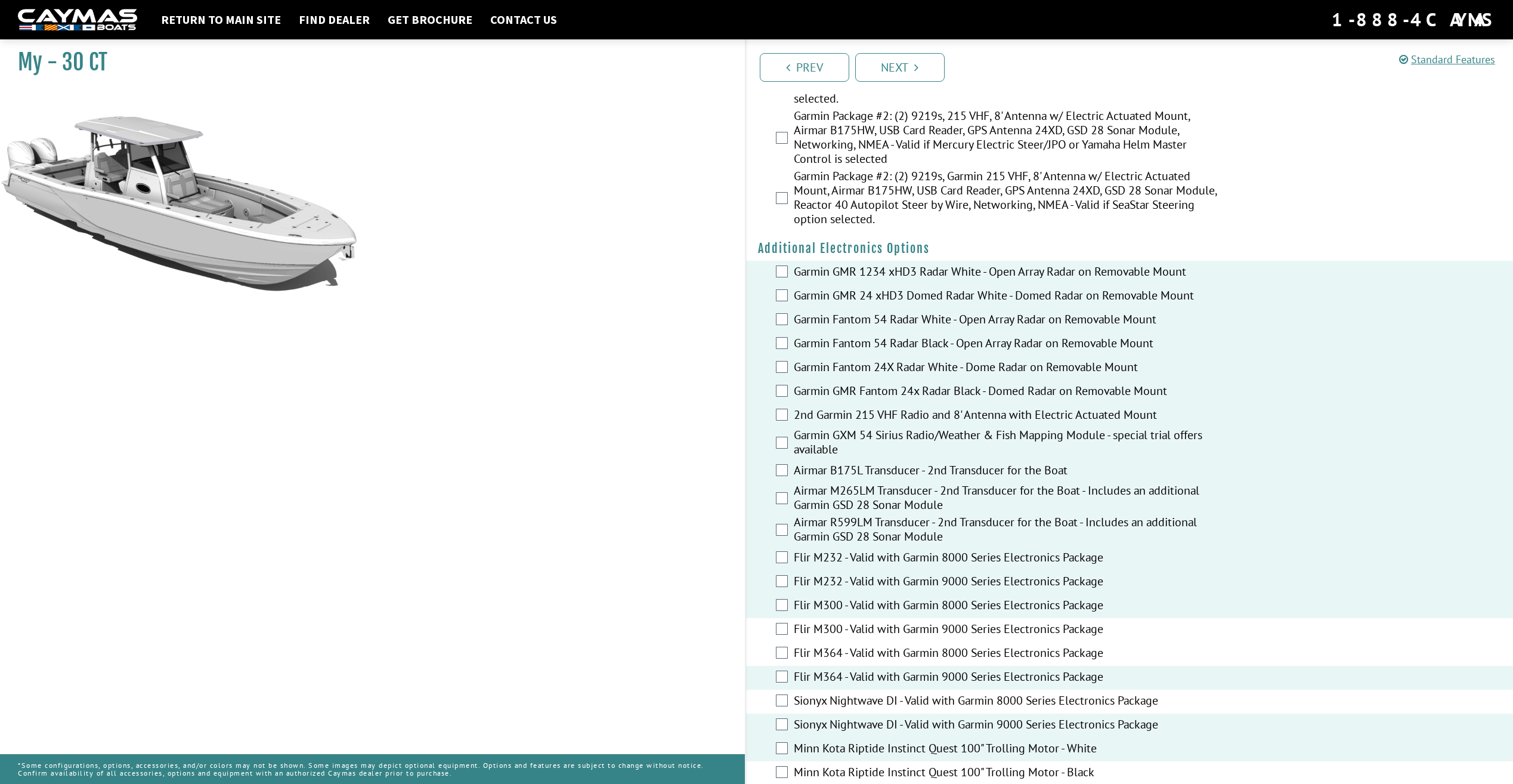
click at [782, 658] on div "Flir M364 - Valid with Garmin 8000 Series Electronics Package" at bounding box center [1129, 653] width 768 height 23
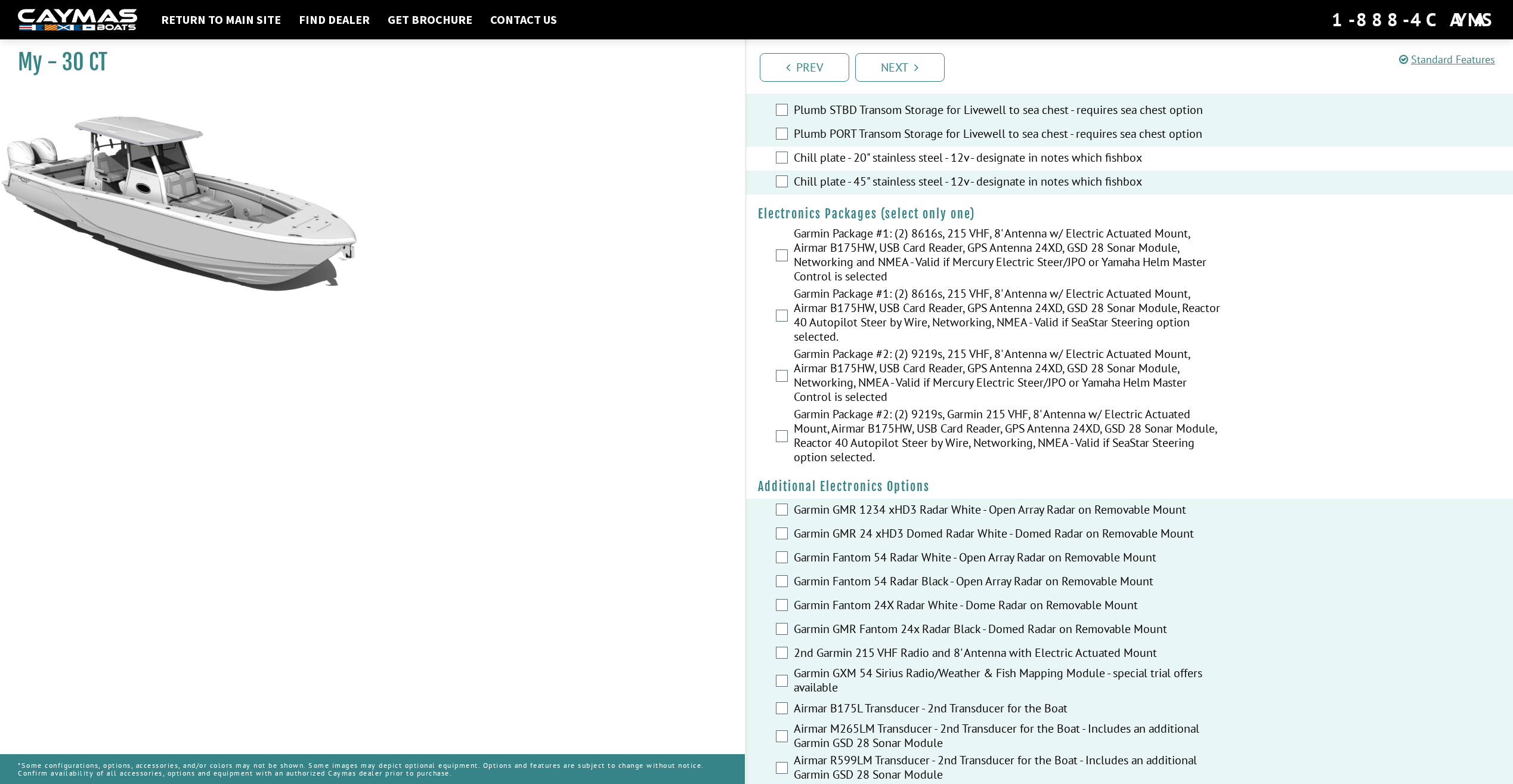
scroll to position [1603, 0]
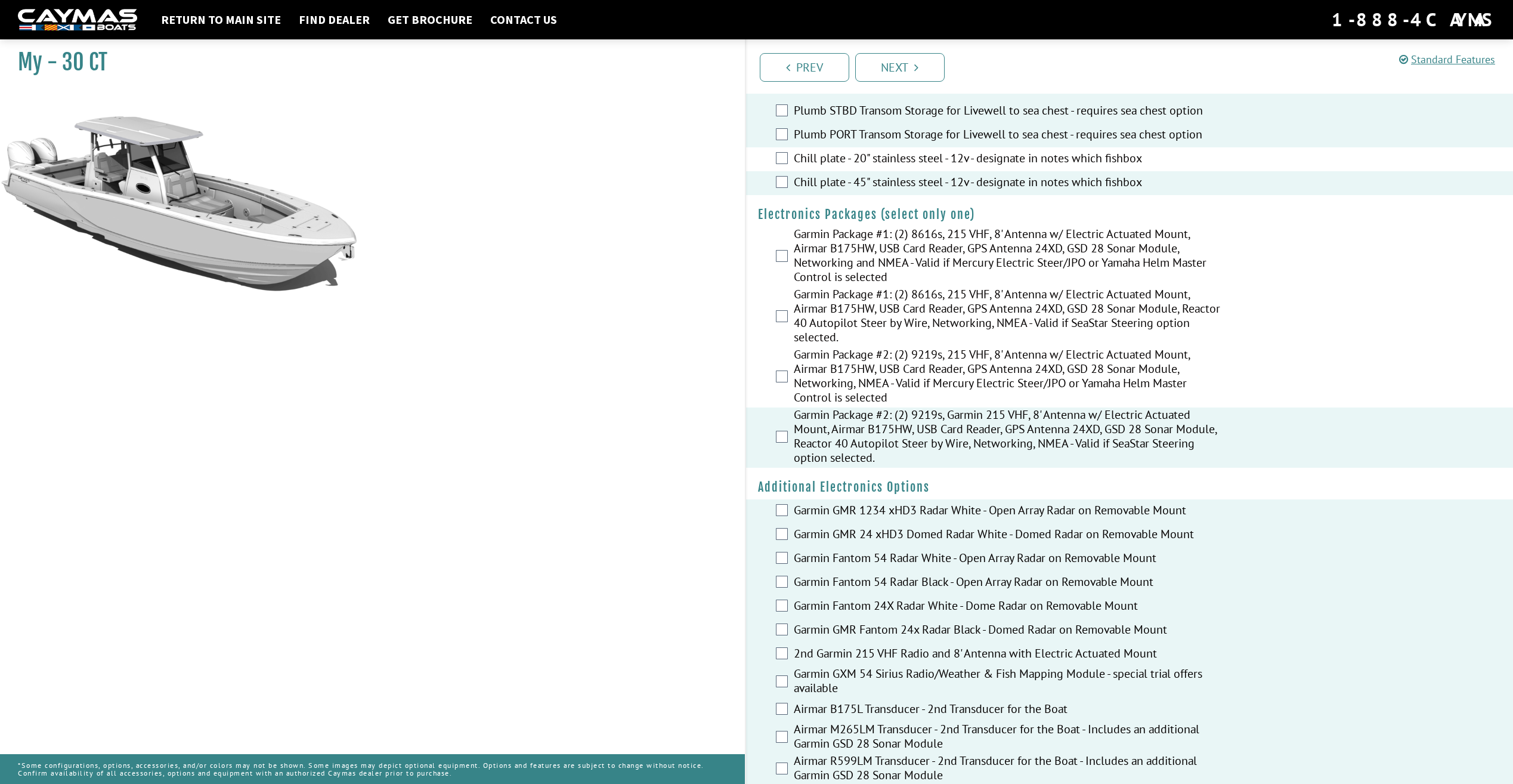
click at [786, 369] on div "Garmin Package #2: (2) 9219s, 215 VHF, 8' Antenna w/ Electric Actuated Mount, A…" at bounding box center [1129, 377] width 768 height 60
click at [786, 381] on div "Garmin Package #2: (2) 9219s, 215 VHF, 8' Antenna w/ Electric Actuated Mount, A…" at bounding box center [1129, 377] width 768 height 60
click at [788, 387] on div "Garmin Package #2: (2) 9219s, 215 VHF, 8' Antenna w/ Electric Actuated Mount, A…" at bounding box center [1129, 377] width 768 height 60
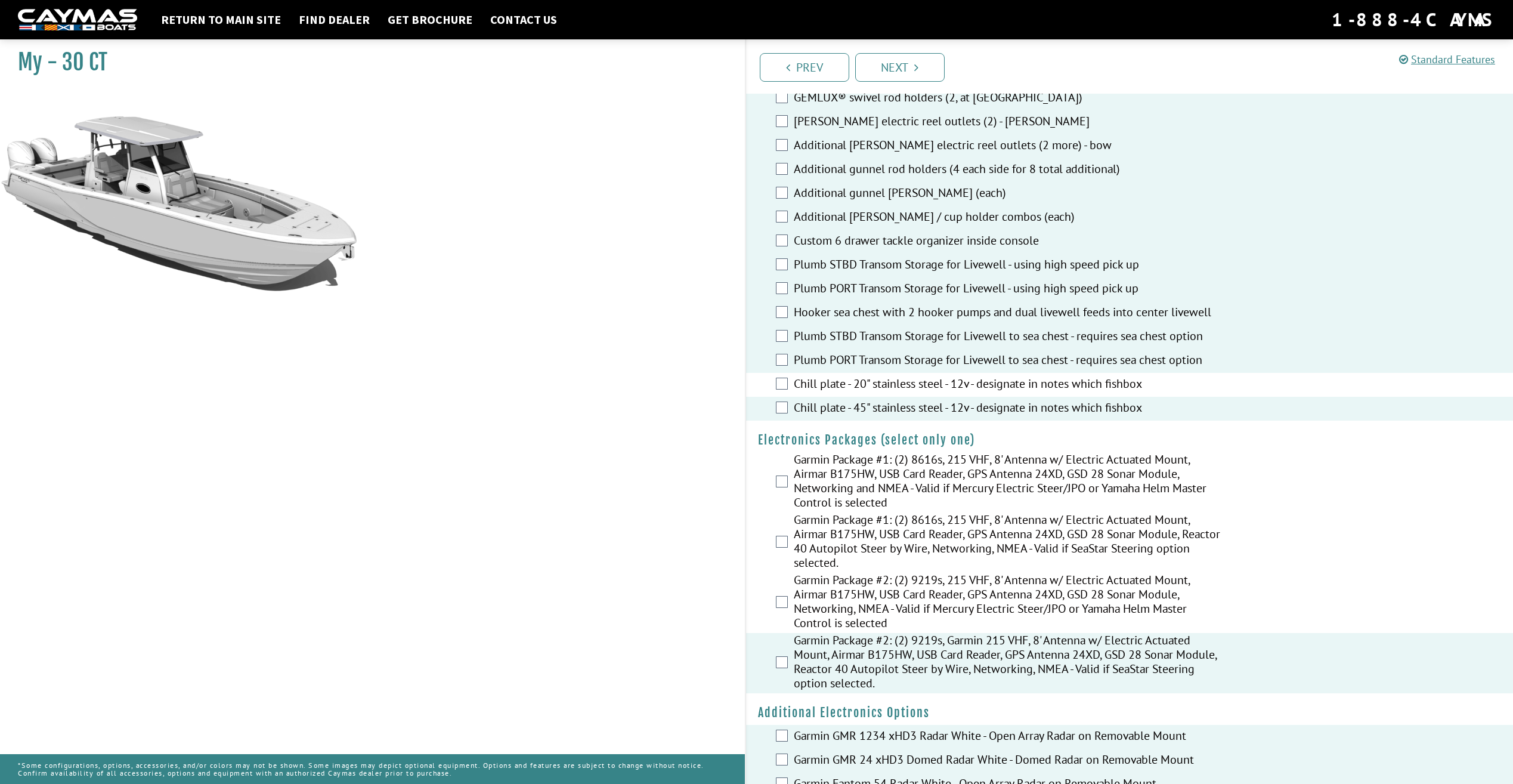
scroll to position [1304, 0]
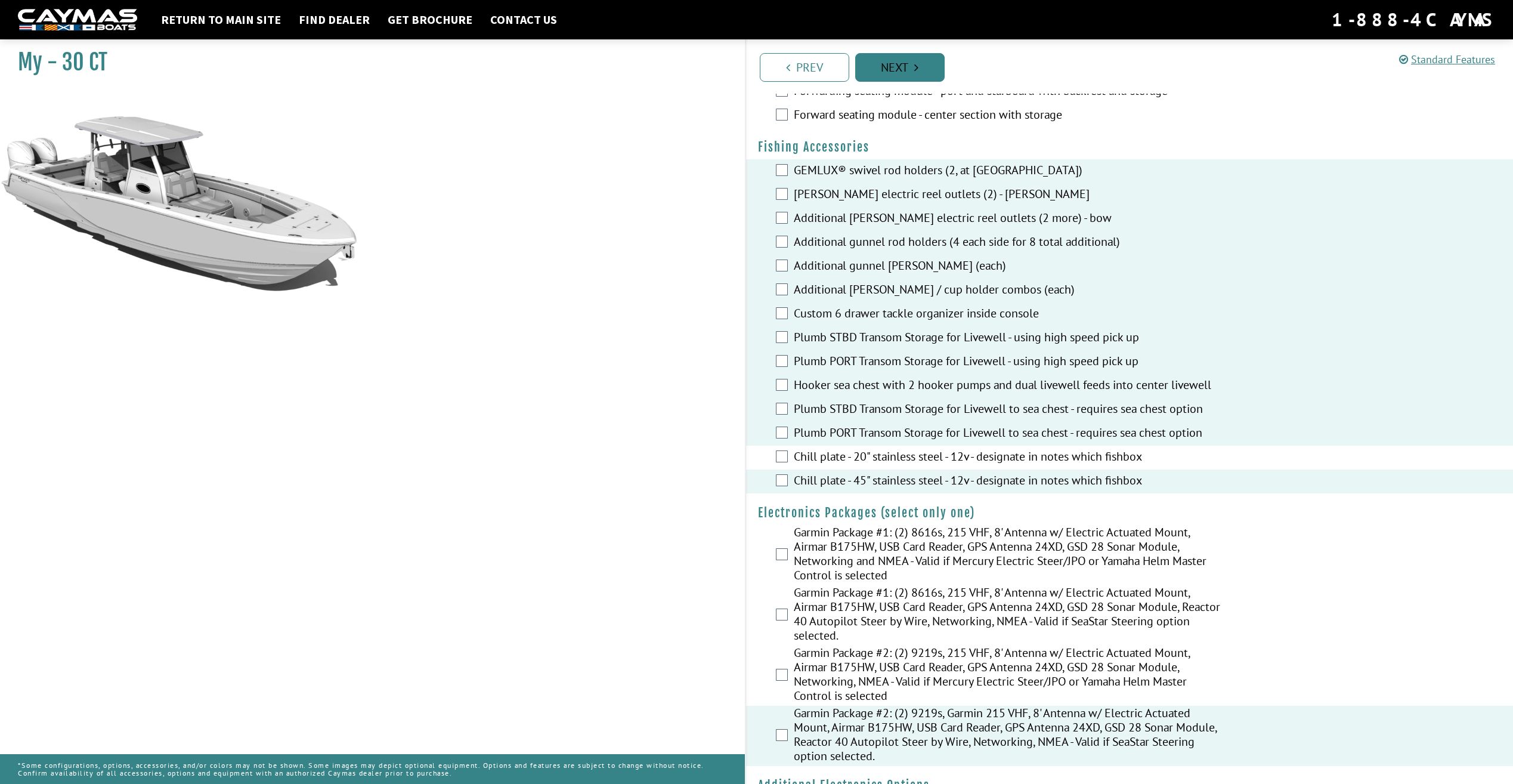
click at [893, 66] on link "Next" at bounding box center [900, 67] width 90 height 28
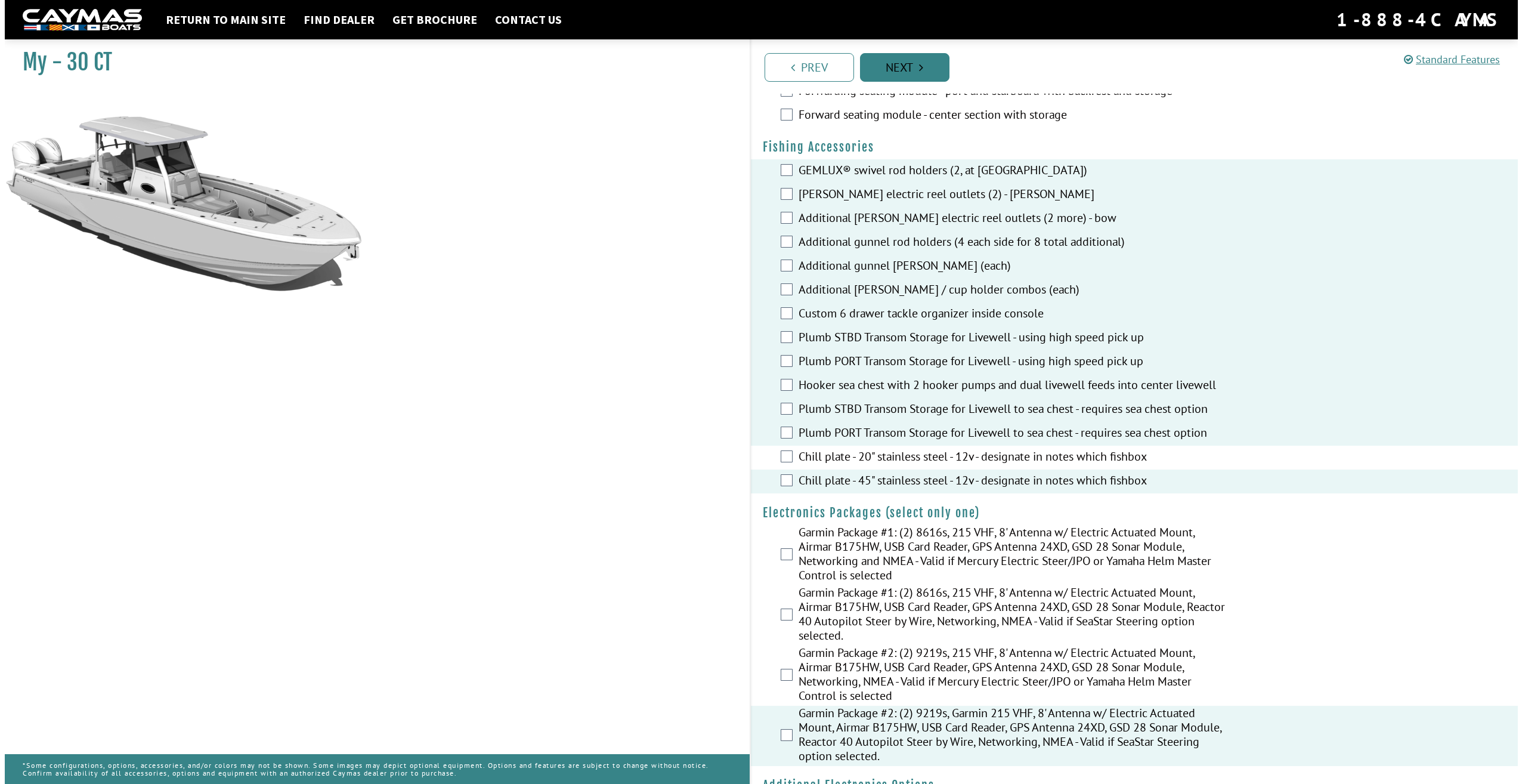
scroll to position [0, 0]
